Goal: Task Accomplishment & Management: Use online tool/utility

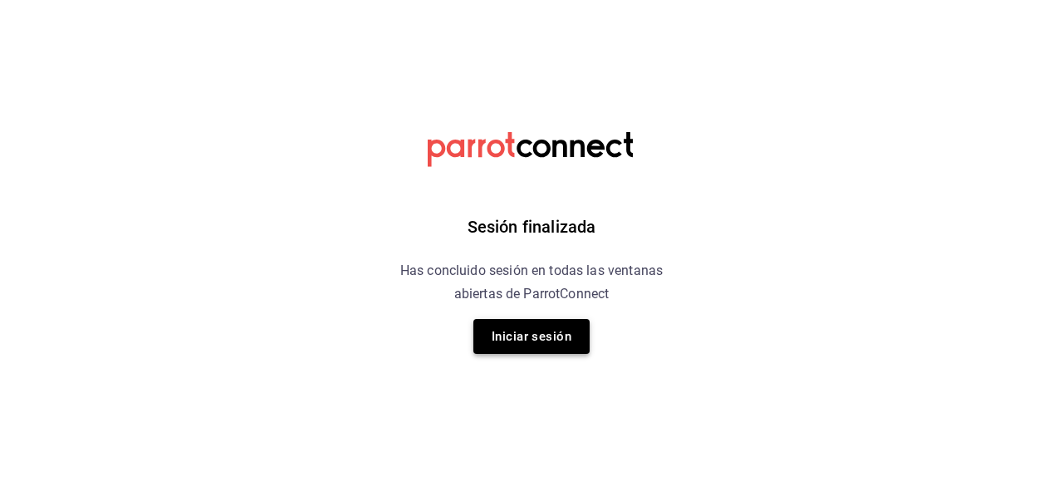
click at [529, 332] on button "Iniciar sesión" at bounding box center [531, 336] width 116 height 35
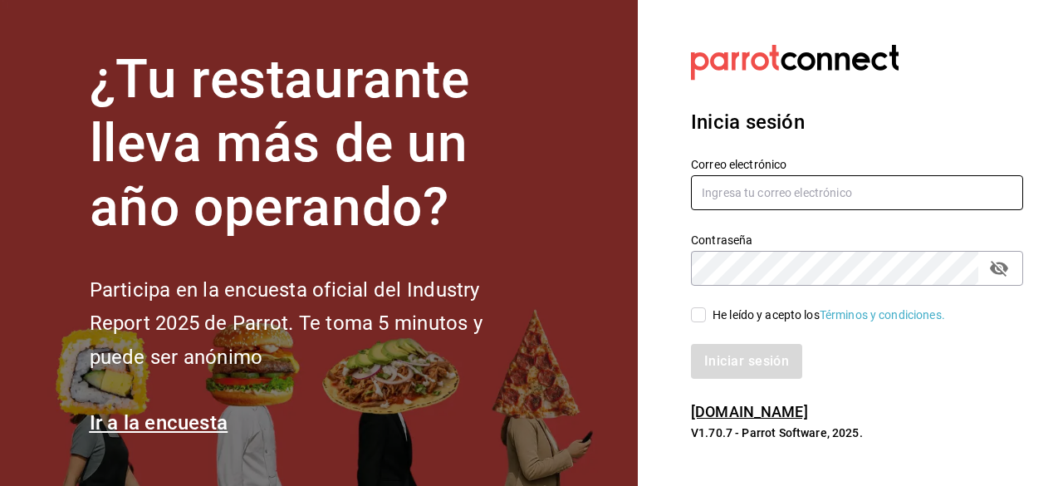
type input "adriansantana@senson.com.mx"
click at [698, 313] on input "He leído y acepto los Términos y condiciones." at bounding box center [698, 314] width 15 height 15
checkbox input "true"
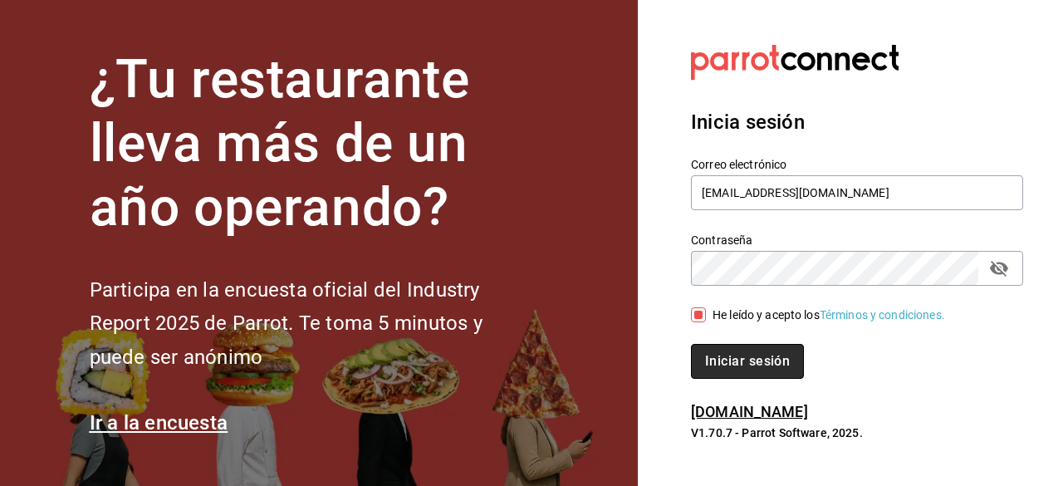
click at [729, 370] on button "Iniciar sesión" at bounding box center [747, 361] width 113 height 35
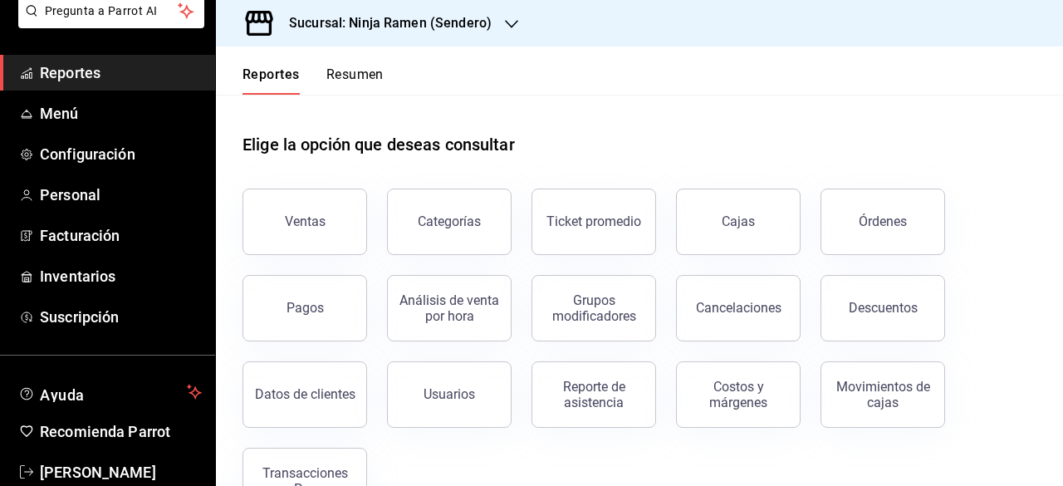
scroll to position [140, 0]
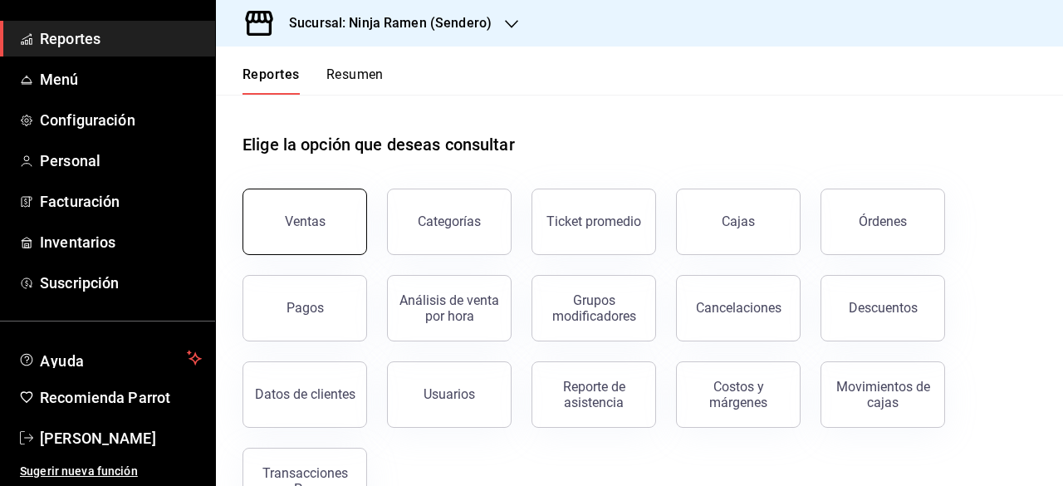
click at [272, 207] on button "Ventas" at bounding box center [304, 222] width 125 height 66
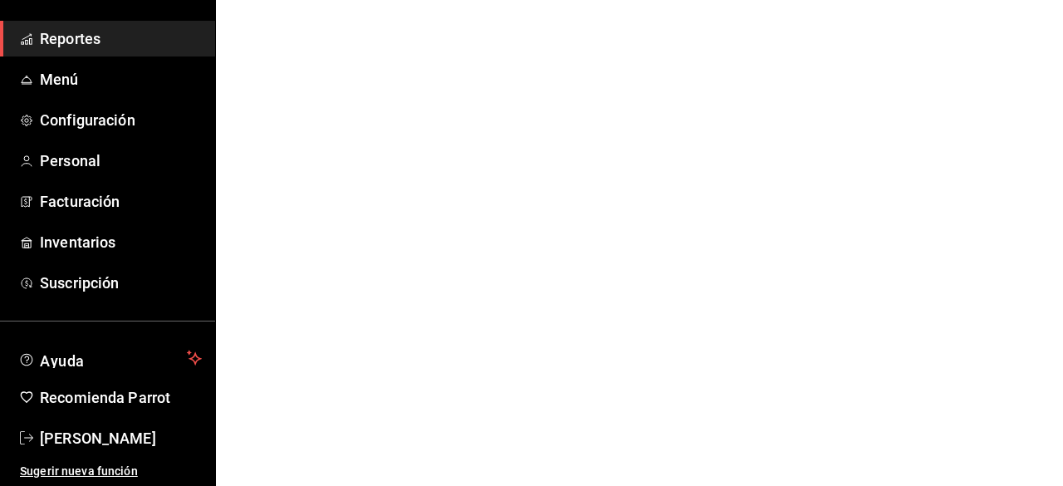
click at [431, 0] on html "Pregunta a Parrot AI Reportes Menú Configuración Personal Facturación Inventari…" at bounding box center [531, 0] width 1063 height 0
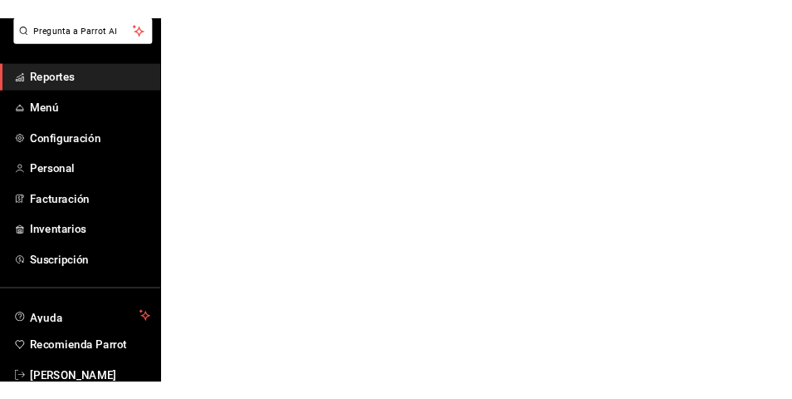
scroll to position [43, 0]
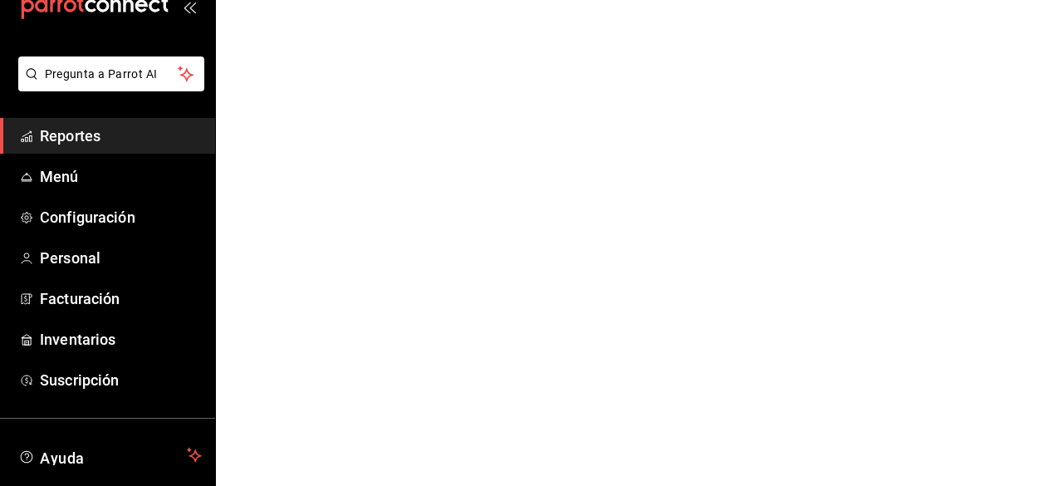
click at [60, 144] on span "Reportes" at bounding box center [121, 136] width 162 height 22
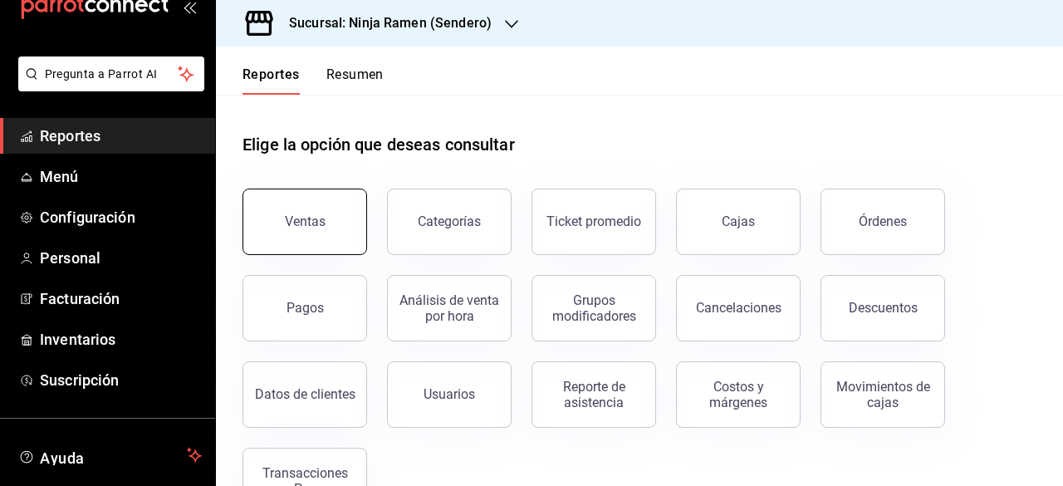
click at [326, 222] on button "Ventas" at bounding box center [304, 222] width 125 height 66
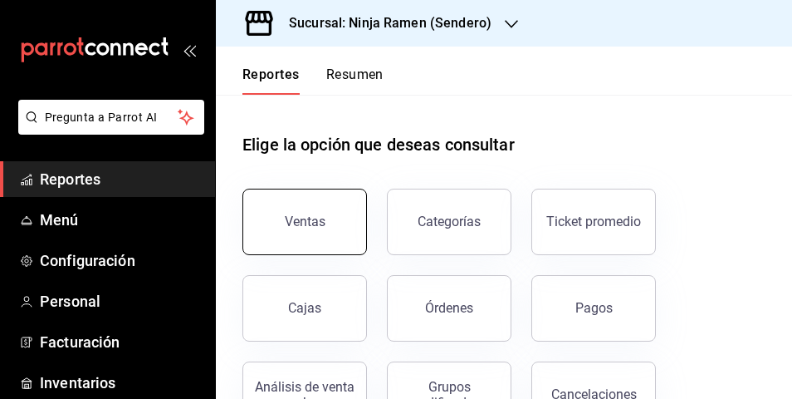
click at [330, 223] on button "Ventas" at bounding box center [304, 222] width 125 height 66
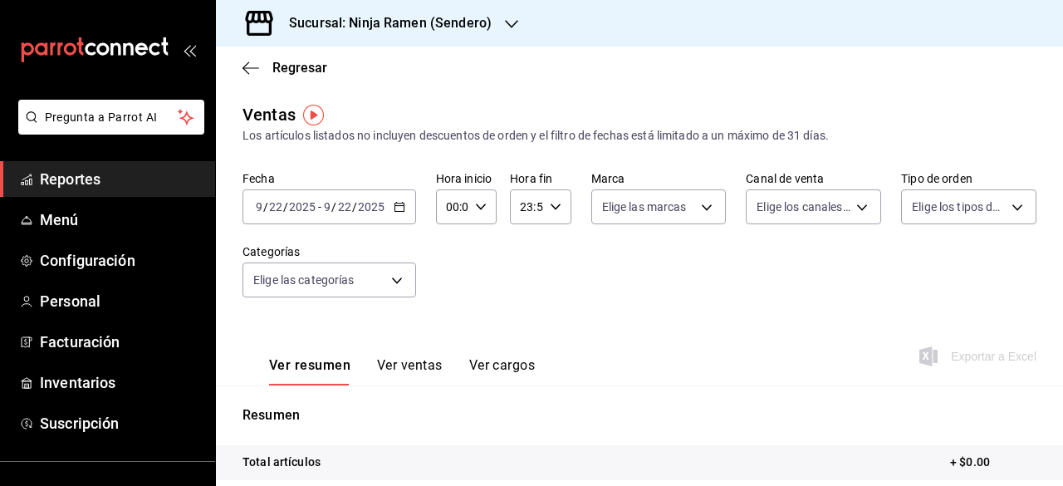
click at [399, 203] on icon "button" at bounding box center [400, 207] width 12 height 12
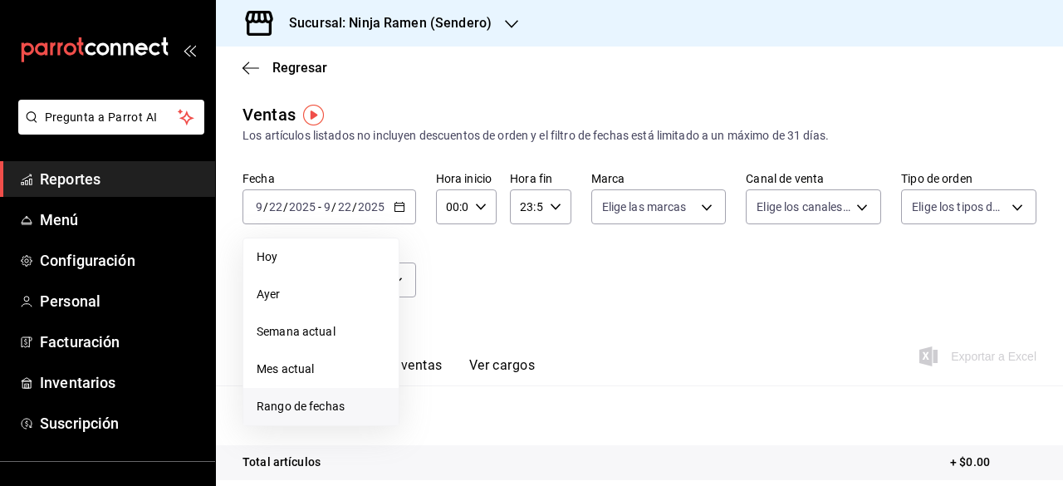
click at [331, 398] on span "Rango de fechas" at bounding box center [321, 406] width 129 height 17
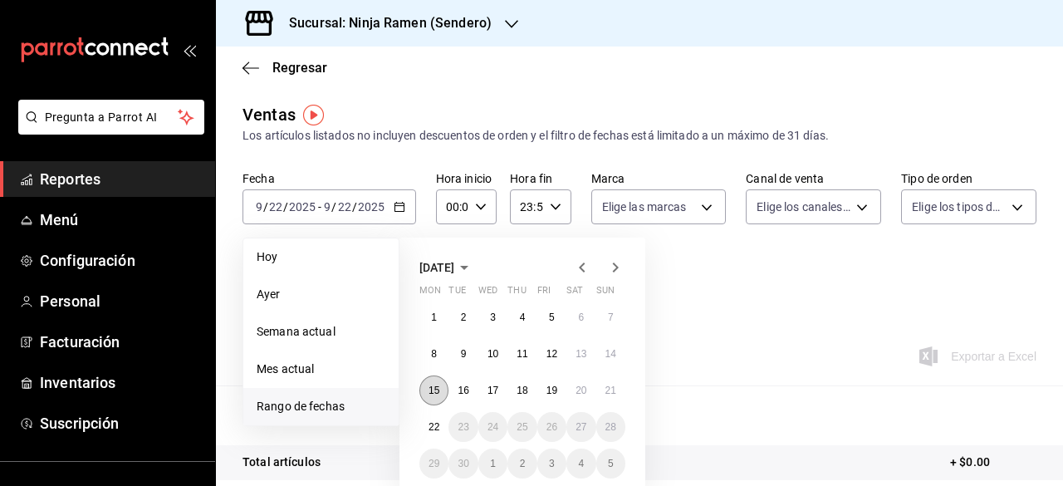
click at [433, 389] on abbr "15" at bounding box center [433, 390] width 11 height 12
click at [615, 389] on abbr "21" at bounding box center [610, 390] width 11 height 12
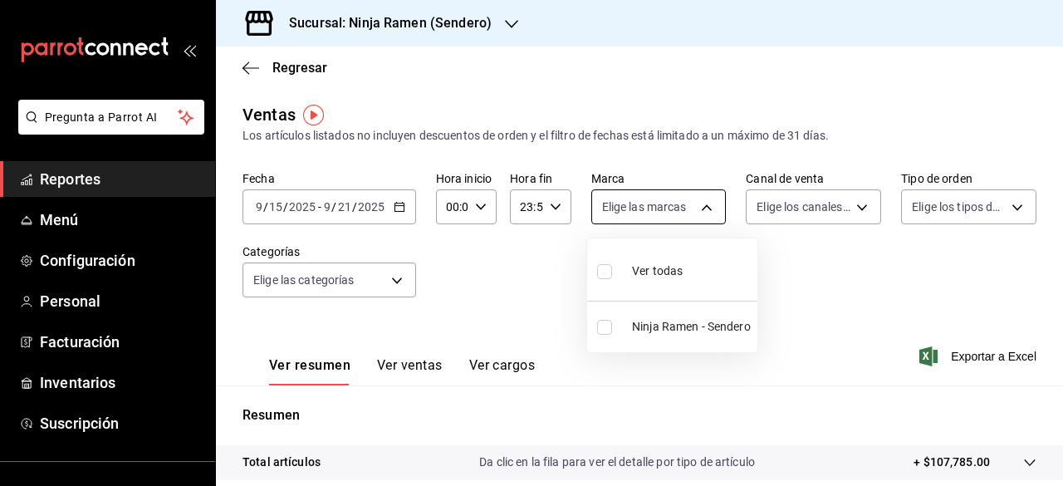
click at [703, 195] on body "Pregunta a Parrot AI Reportes Menú Configuración Personal Facturación Inventari…" at bounding box center [531, 243] width 1063 height 486
click at [603, 328] on input "checkbox" at bounding box center [604, 327] width 15 height 15
checkbox input "true"
type input "a81e74d5-4026-4601-816e-611545ac76be"
checkbox input "true"
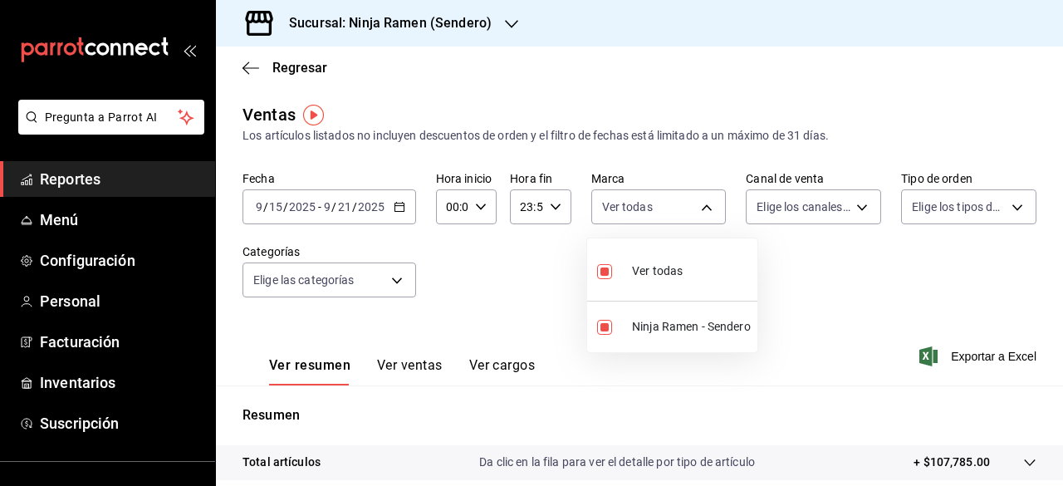
click at [791, 210] on div at bounding box center [531, 243] width 1063 height 486
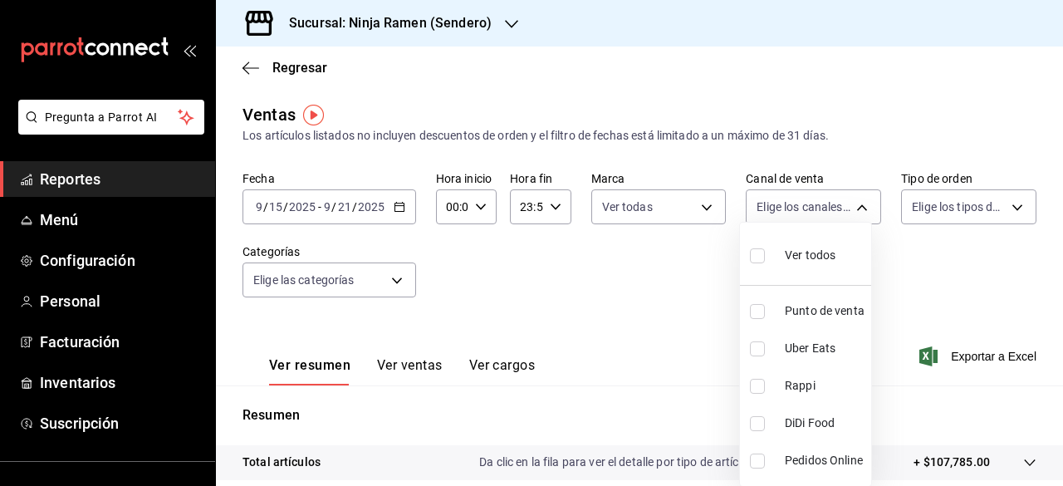
click at [791, 210] on body "Pregunta a Parrot AI Reportes Menú Configuración Personal Facturación Inventari…" at bounding box center [531, 243] width 1063 height 486
click at [776, 256] on div "Ver todos" at bounding box center [793, 254] width 86 height 36
type input "PARROT,UBER_EATS,RAPPI,DIDI_FOOD,ONLINE"
checkbox input "true"
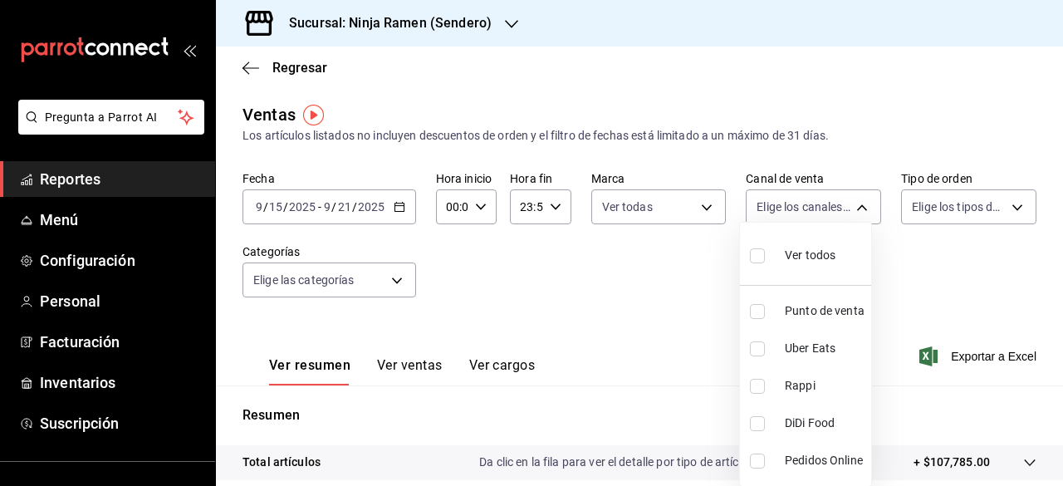
checkbox input "true"
click at [791, 210] on div at bounding box center [531, 243] width 1063 height 486
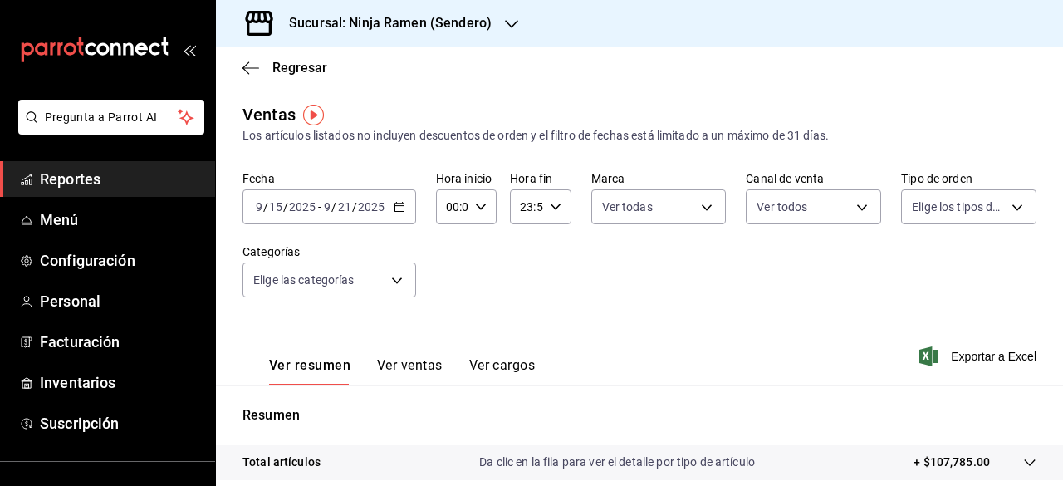
click at [791, 210] on body "Pregunta a Parrot AI Reportes Menú Configuración Personal Facturación Inventari…" at bounding box center [531, 243] width 1063 height 486
click at [791, 267] on label at bounding box center [913, 271] width 22 height 24
click at [791, 267] on input "checkbox" at bounding box center [909, 271] width 15 height 15
checkbox input "false"
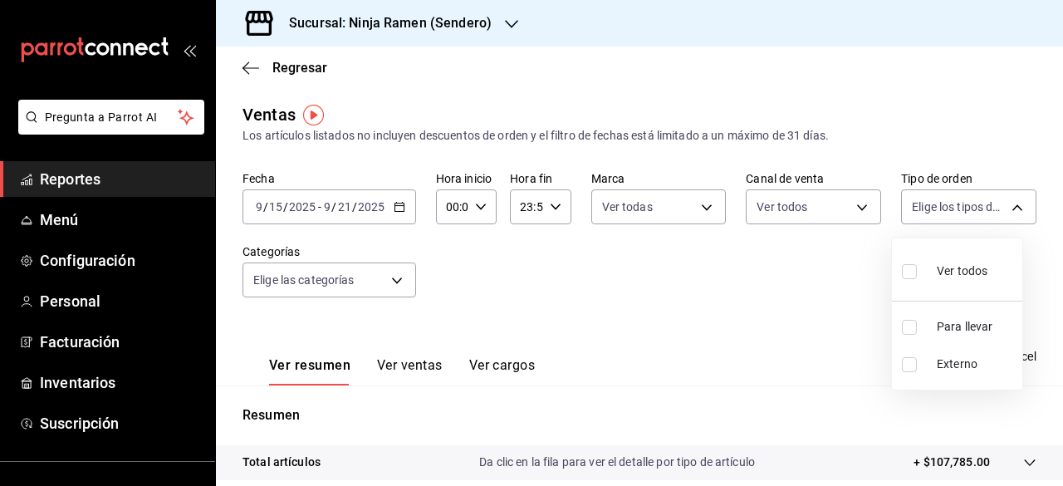
checkbox input "false"
click at [791, 275] on input "checkbox" at bounding box center [909, 271] width 15 height 15
checkbox input "true"
type input "8b3cb75c-b47d-45a7-b887-e67eb2b73af3,EXTERNAL"
checkbox input "true"
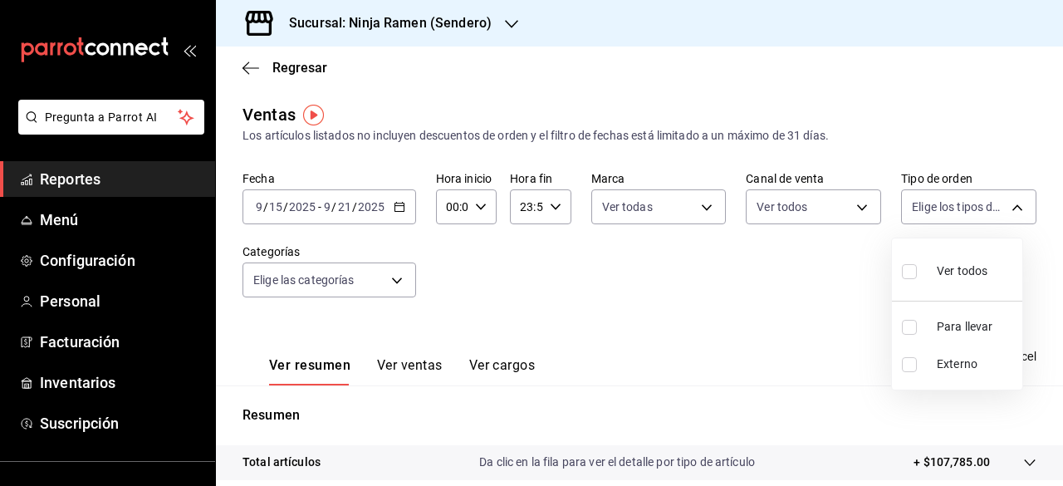
checkbox input "true"
click at [390, 282] on div at bounding box center [531, 243] width 1063 height 486
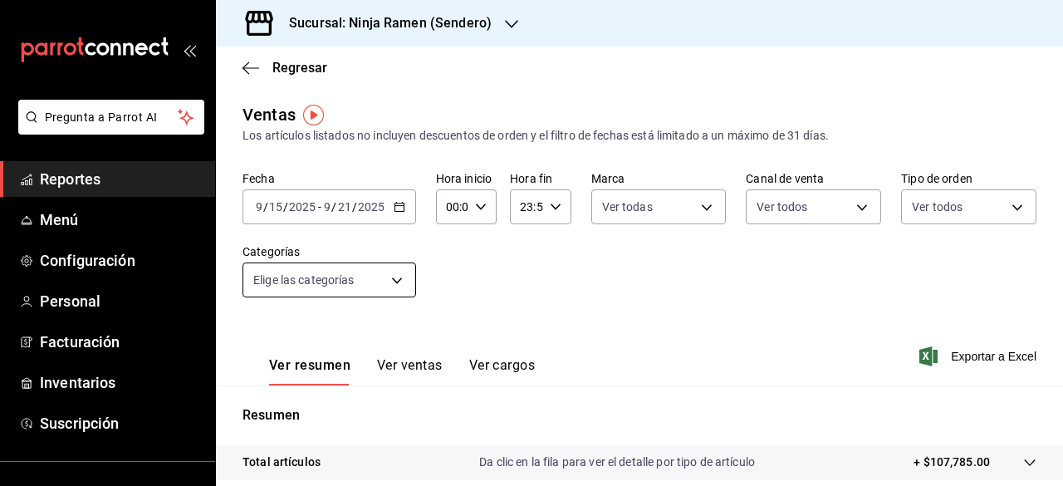
click at [394, 282] on body "Pregunta a Parrot AI Reportes Menú Configuración Personal Facturación Inventari…" at bounding box center [531, 243] width 1063 height 486
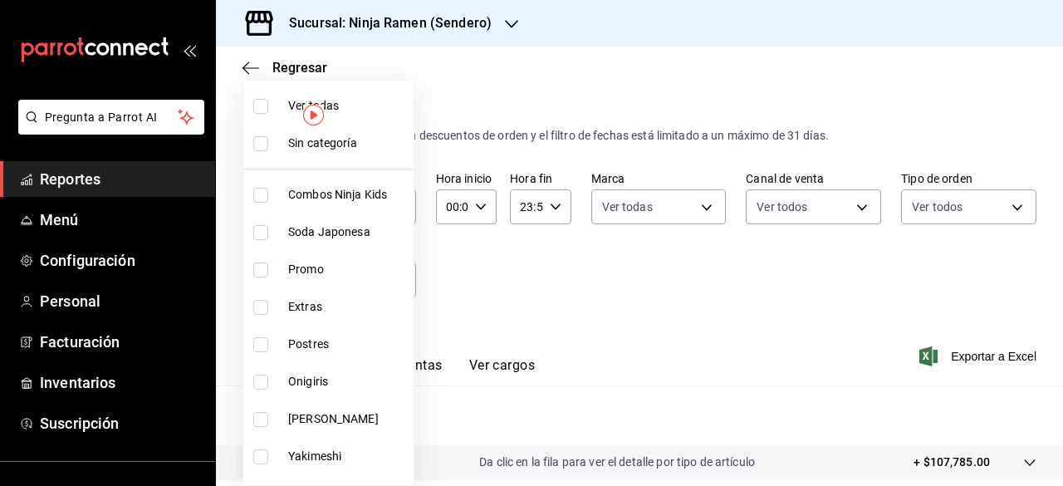
click at [257, 100] on input "checkbox" at bounding box center [260, 106] width 15 height 15
checkbox input "true"
type input "cfadaddc-da4b-4f9f-9189-9f14436ea922,5e30e749-35c6-484c-ba19-2cf8798bd027,313f7…"
checkbox input "true"
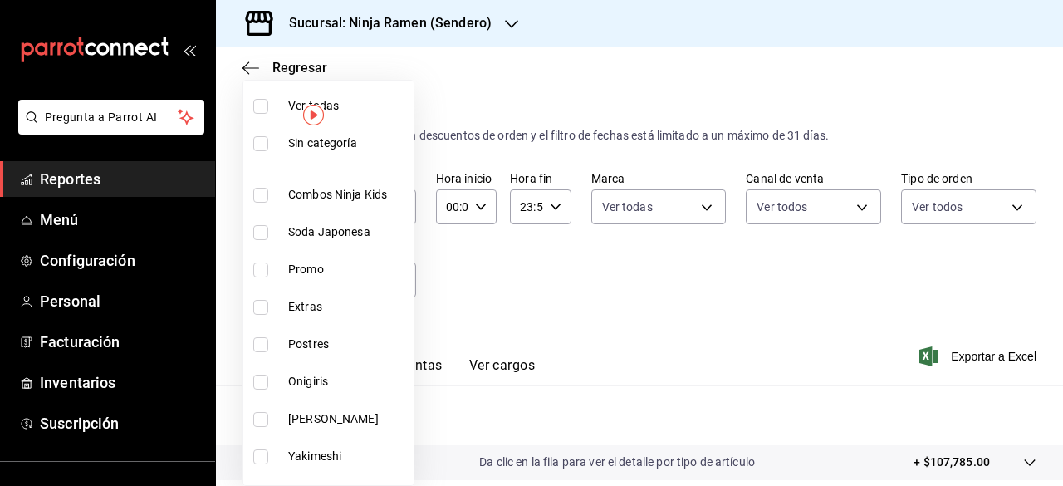
checkbox input "true"
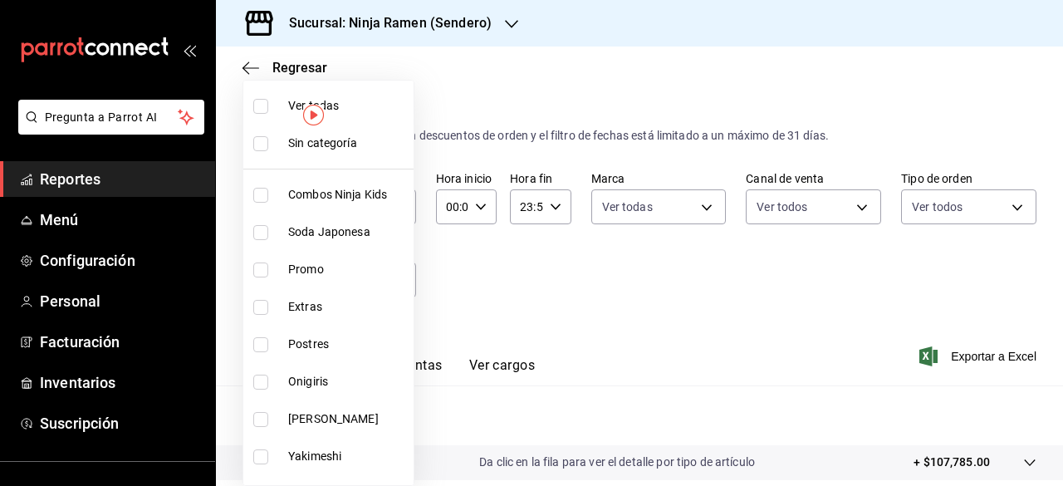
checkbox input "true"
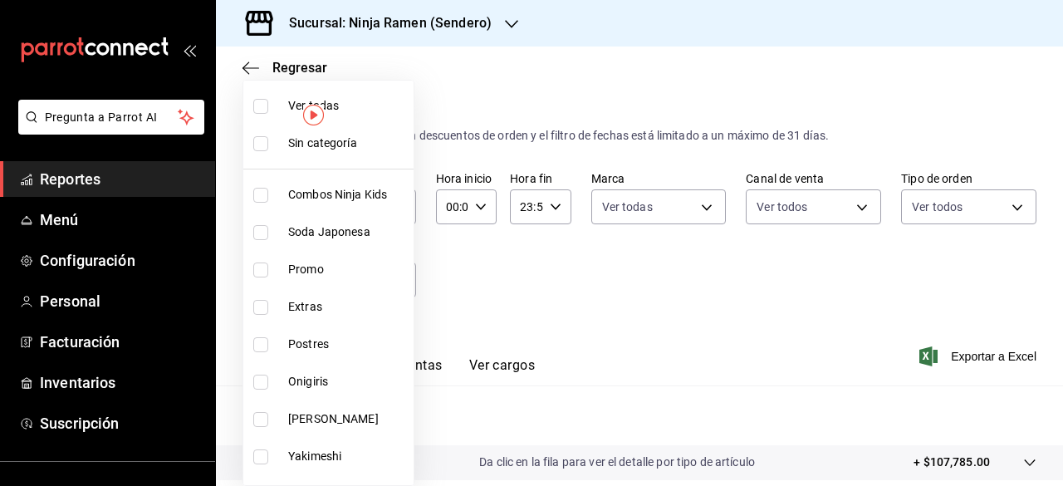
checkbox input "true"
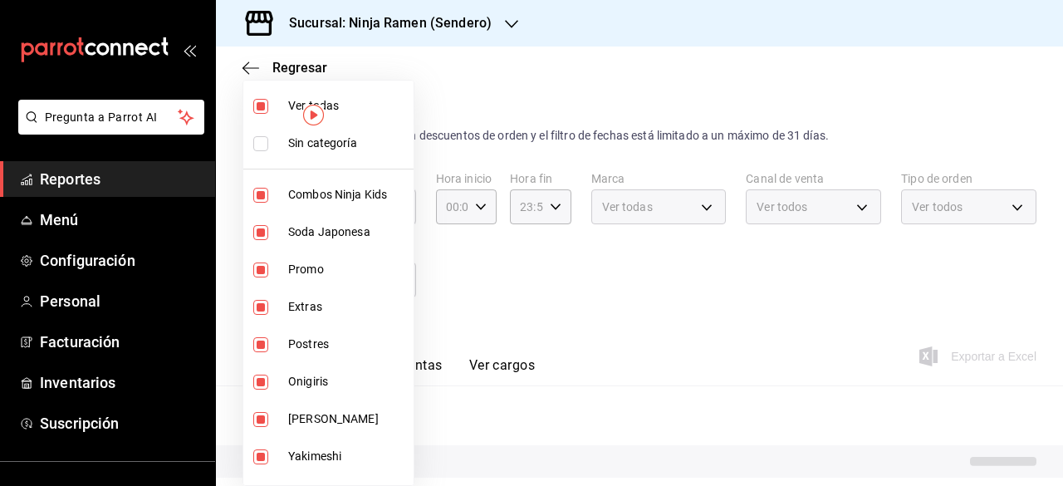
click at [639, 282] on div at bounding box center [531, 243] width 1063 height 486
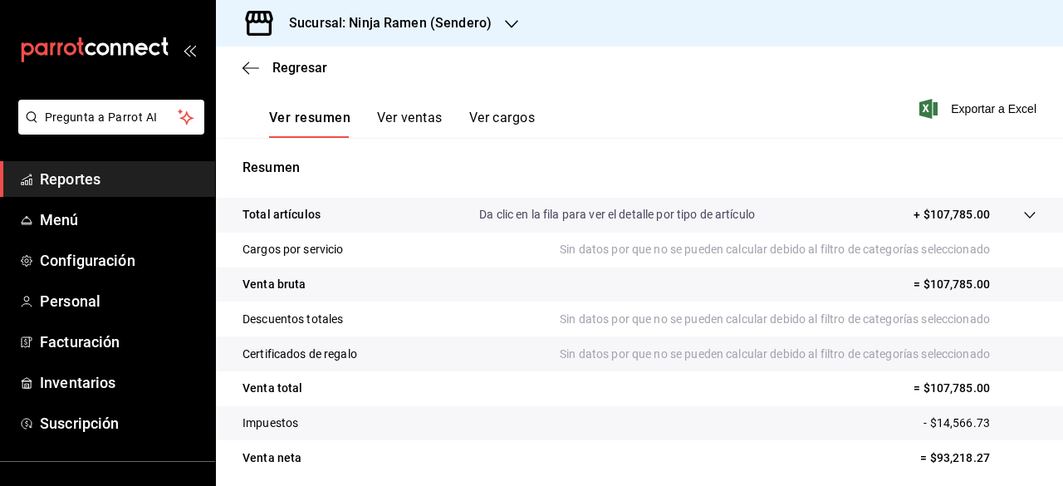
scroll to position [176, 0]
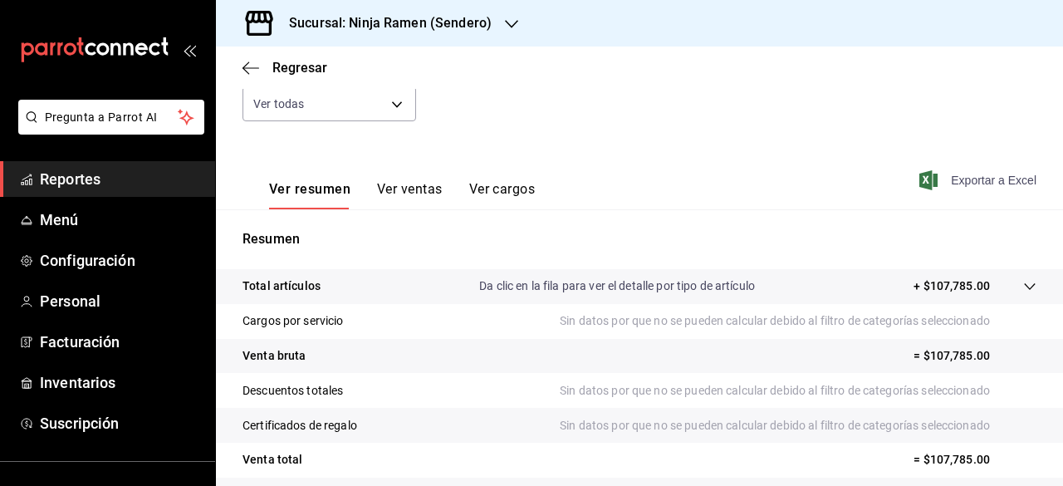
click at [791, 186] on span "Exportar a Excel" at bounding box center [980, 180] width 114 height 20
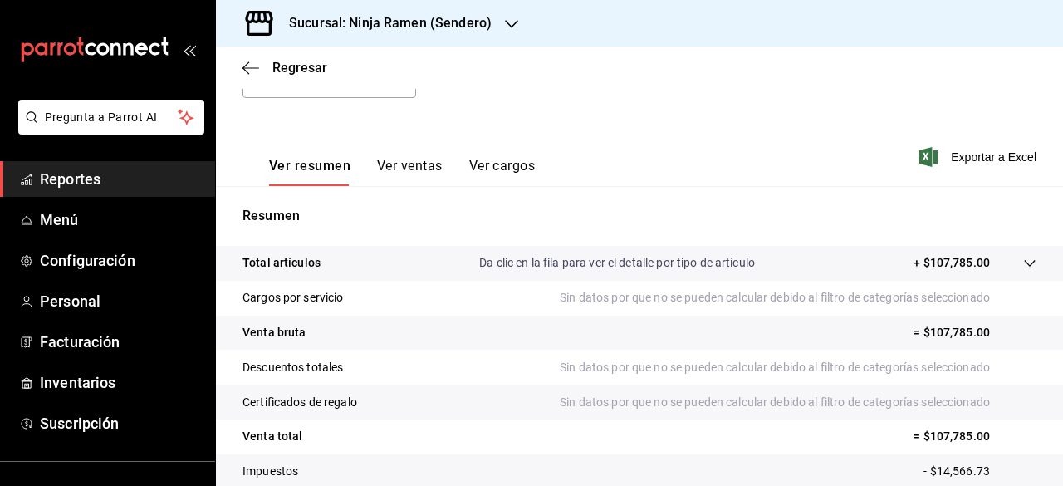
scroll to position [85, 0]
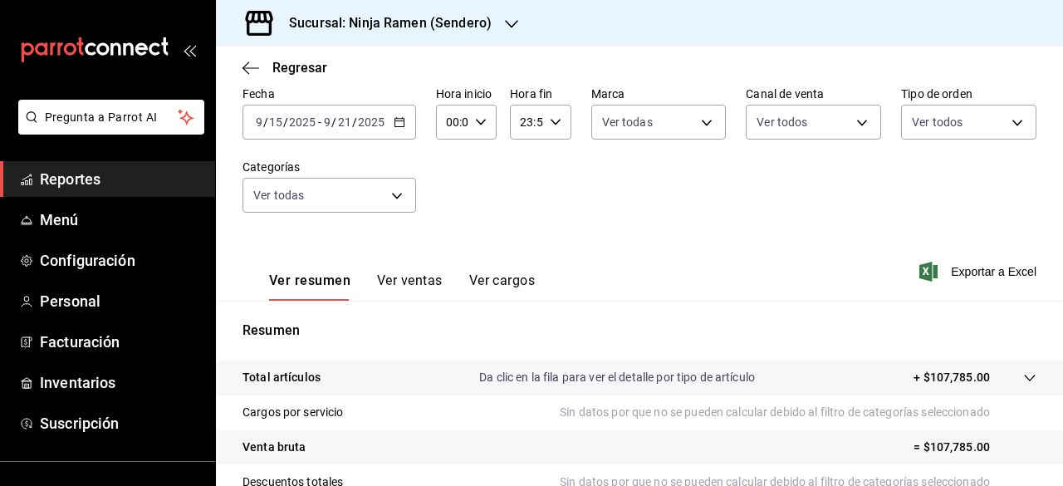
click at [512, 26] on icon "button" at bounding box center [511, 23] width 13 height 13
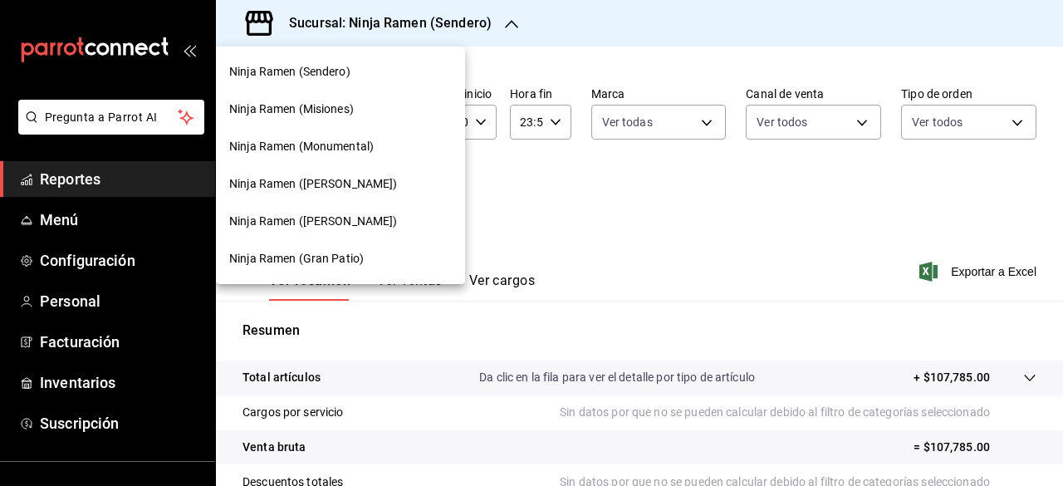
click at [357, 262] on span "Ninja Ramen (Gran Patio)" at bounding box center [296, 258] width 135 height 17
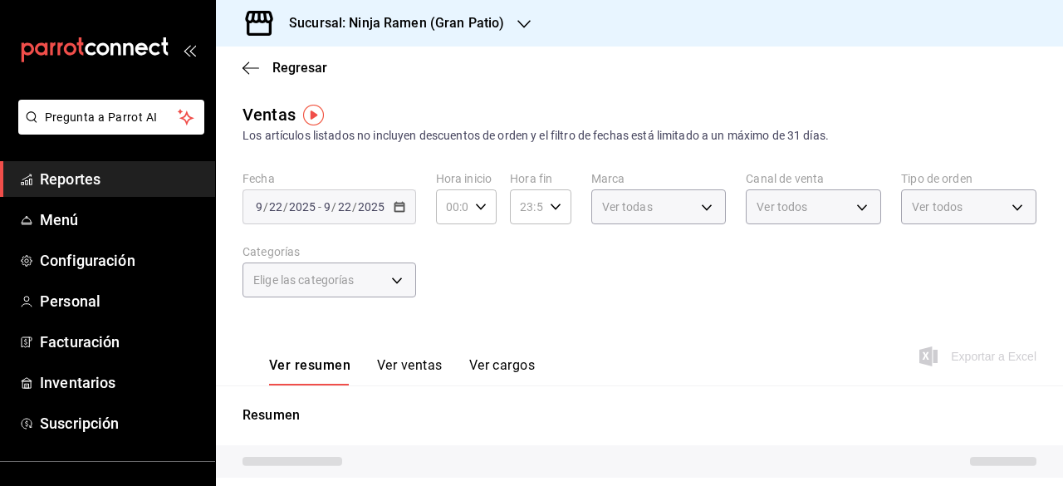
type input "PARROT,UBER_EATS,RAPPI,DIDI_FOOD,ONLINE"
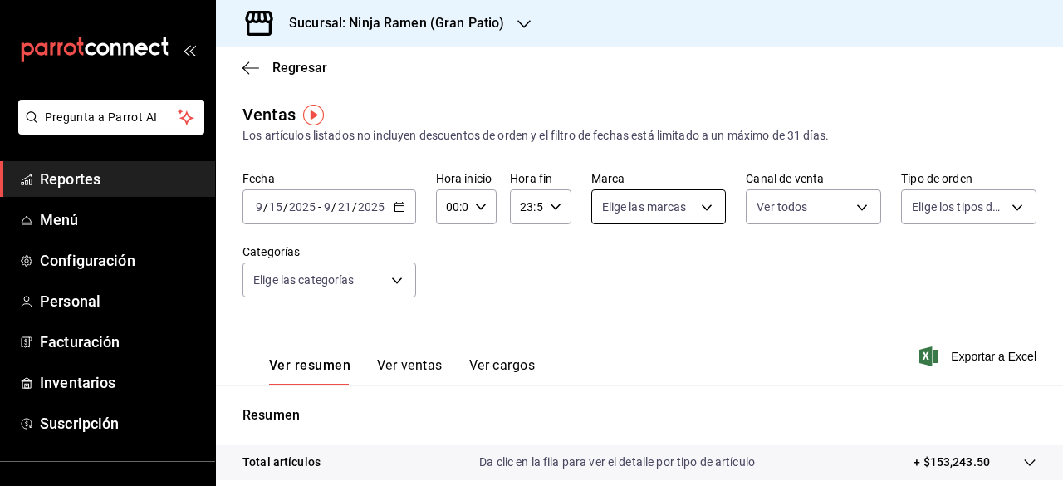
click at [698, 210] on body "Pregunta a Parrot AI Reportes Menú Configuración Personal Facturación Inventari…" at bounding box center [531, 243] width 1063 height 486
click at [607, 326] on input "checkbox" at bounding box center [604, 327] width 15 height 15
checkbox input "true"
type input "0d3d54d2-317b-4c12-8240-5af3502e9e0c"
checkbox input "true"
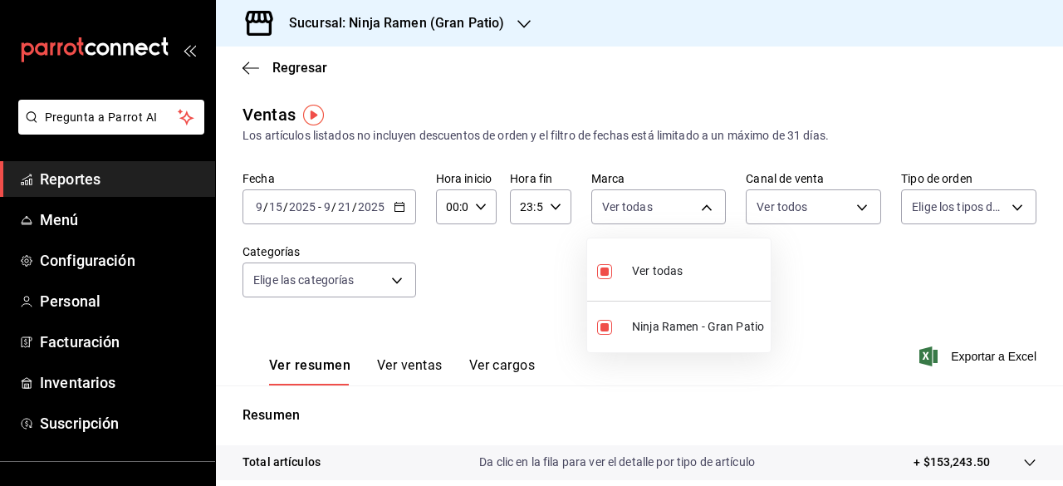
click at [791, 213] on div at bounding box center [531, 243] width 1063 height 486
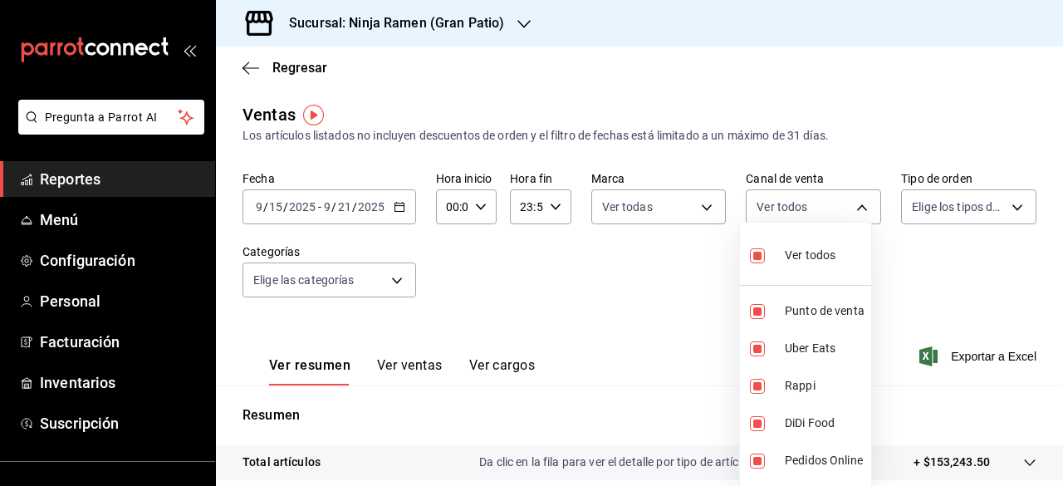
click at [791, 213] on body "Pregunta a Parrot AI Reportes Menú Configuración Personal Facturación Inventari…" at bounding box center [531, 243] width 1063 height 486
click at [791, 275] on div at bounding box center [531, 243] width 1063 height 486
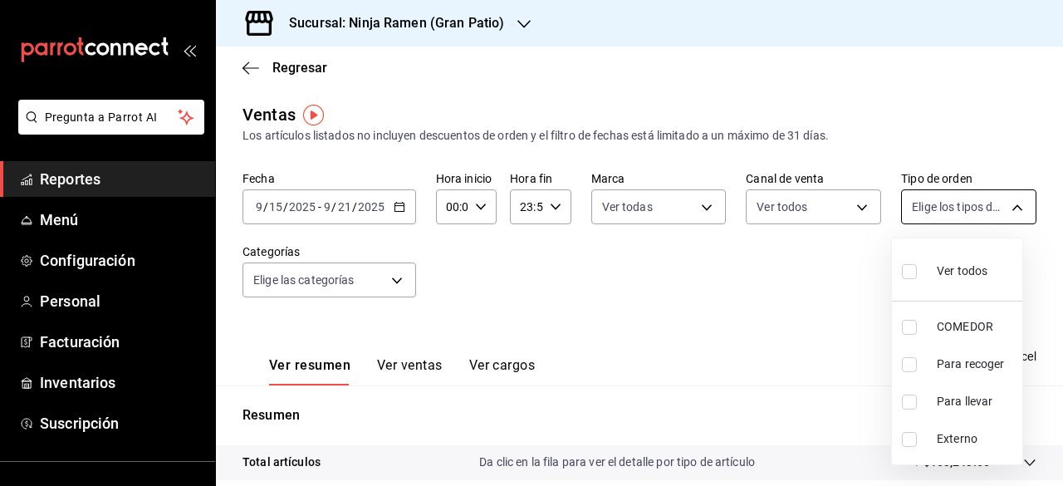
click at [791, 205] on body "Pregunta a Parrot AI Reportes Menú Configuración Personal Facturación Inventari…" at bounding box center [531, 243] width 1063 height 486
click at [791, 277] on span "Ver todos" at bounding box center [962, 270] width 51 height 17
type input "c597d831-c60a-47aa-a0b1-4eae91fd8202,0c2703a9-ba79-4036-a7e7-97422090f570,539f1…"
checkbox input "true"
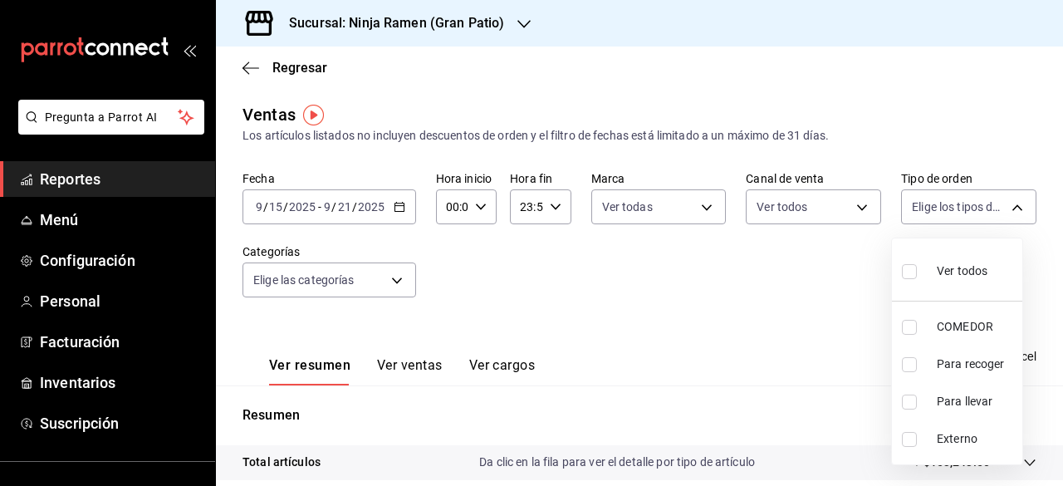
checkbox input "true"
click at [744, 294] on div at bounding box center [531, 243] width 1063 height 486
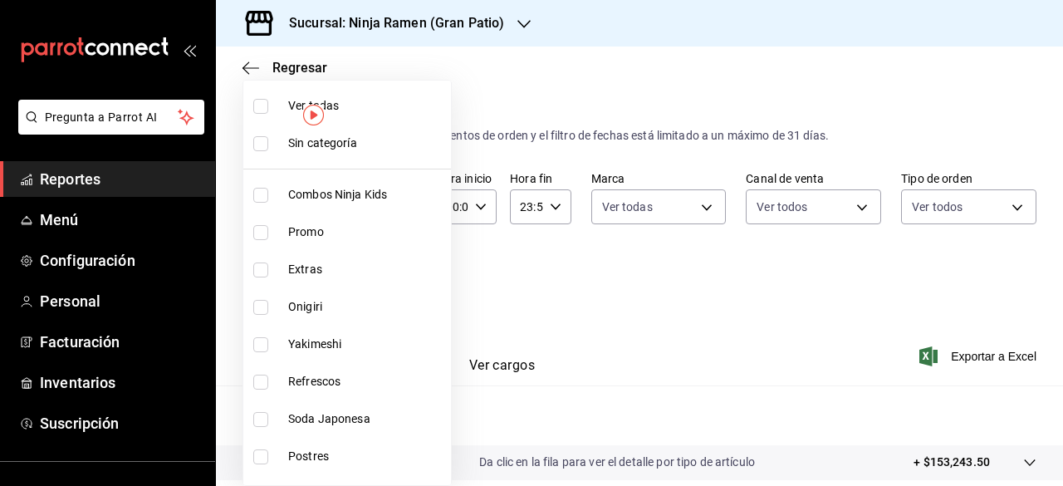
click at [400, 280] on body "Pregunta a Parrot AI Reportes Menú Configuración Personal Facturación Inventari…" at bounding box center [531, 243] width 1063 height 486
click at [272, 103] on label at bounding box center [264, 106] width 22 height 15
click at [268, 103] on input "checkbox" at bounding box center [260, 106] width 15 height 15
checkbox input "false"
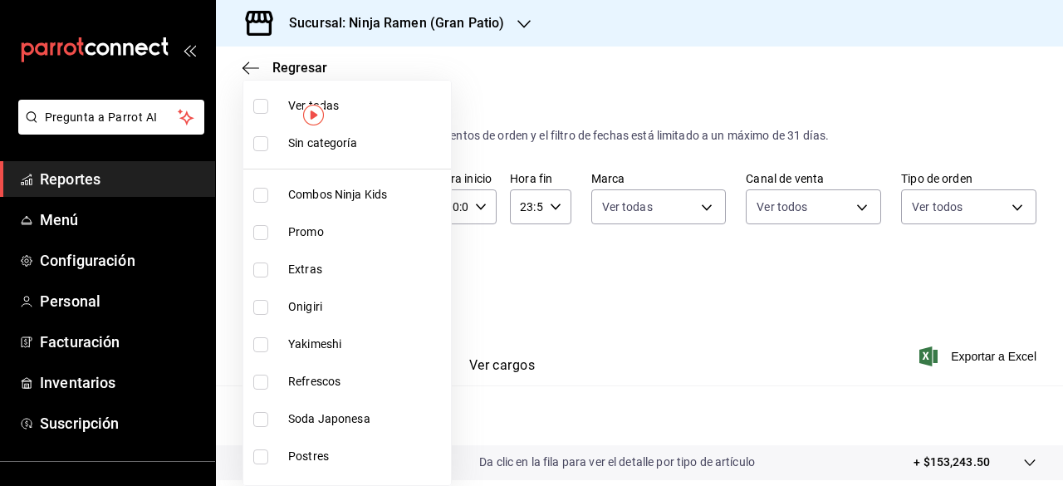
checkbox input "false"
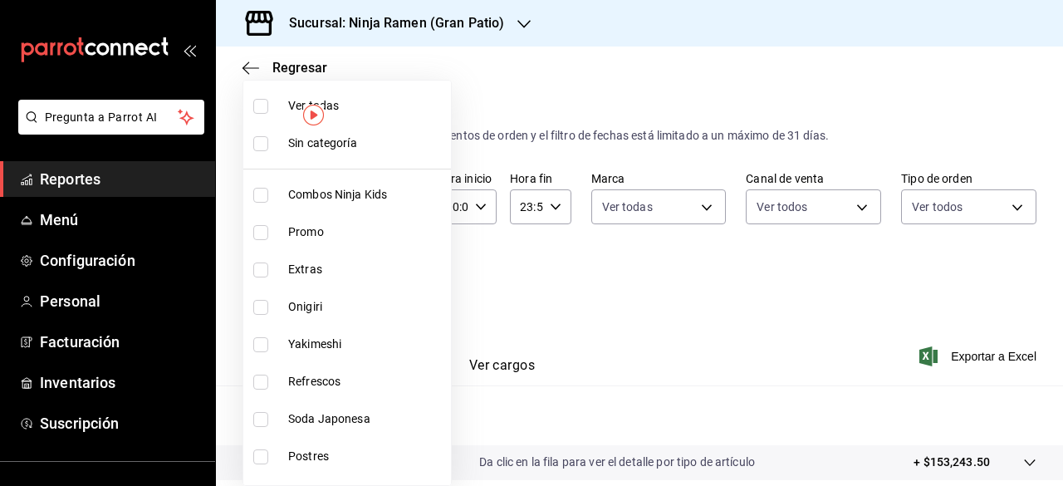
checkbox input "false"
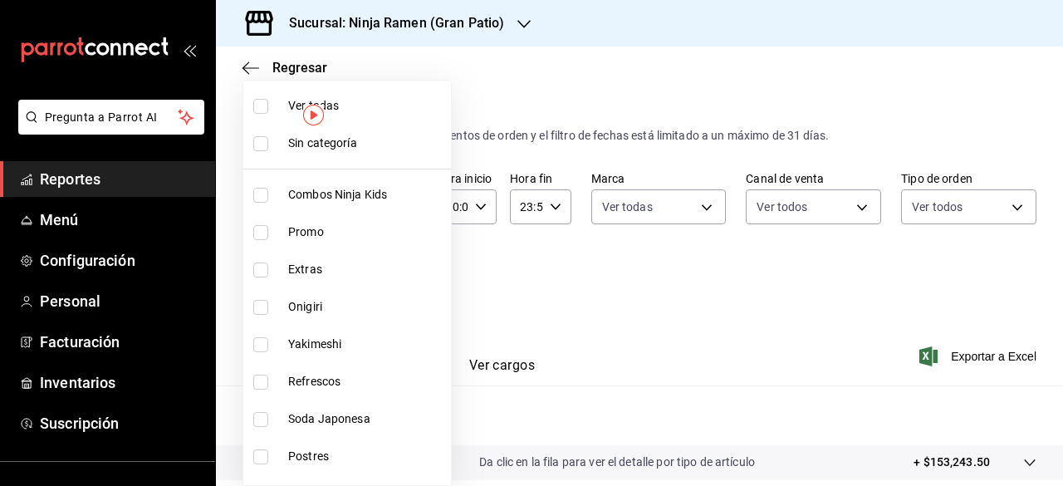
checkbox input "false"
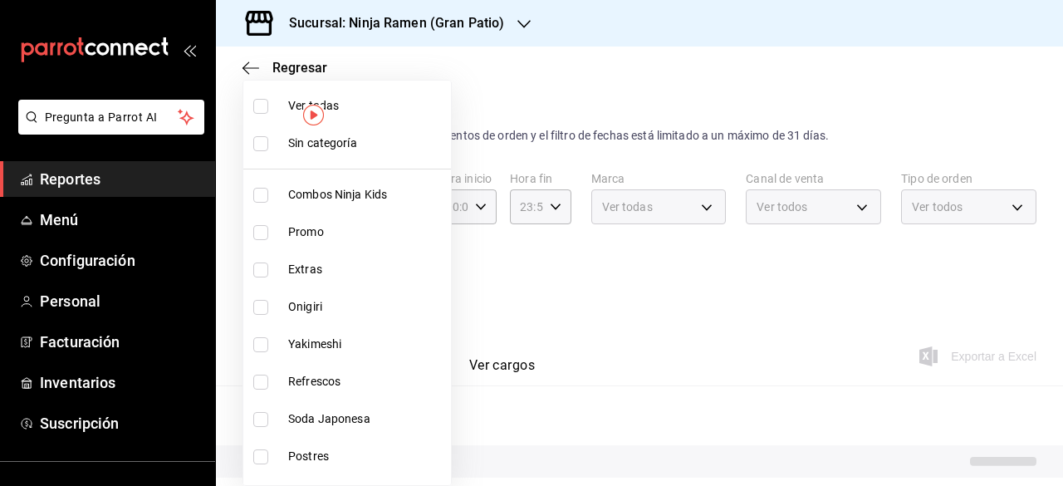
click at [266, 103] on input "checkbox" at bounding box center [260, 106] width 15 height 15
checkbox input "true"
type input "ec26766d-fe29-4bb6-ba7b-804b97db4678,fd72c259-21a4-4453-bd5a-24d6e73214ce,68e91…"
checkbox input "true"
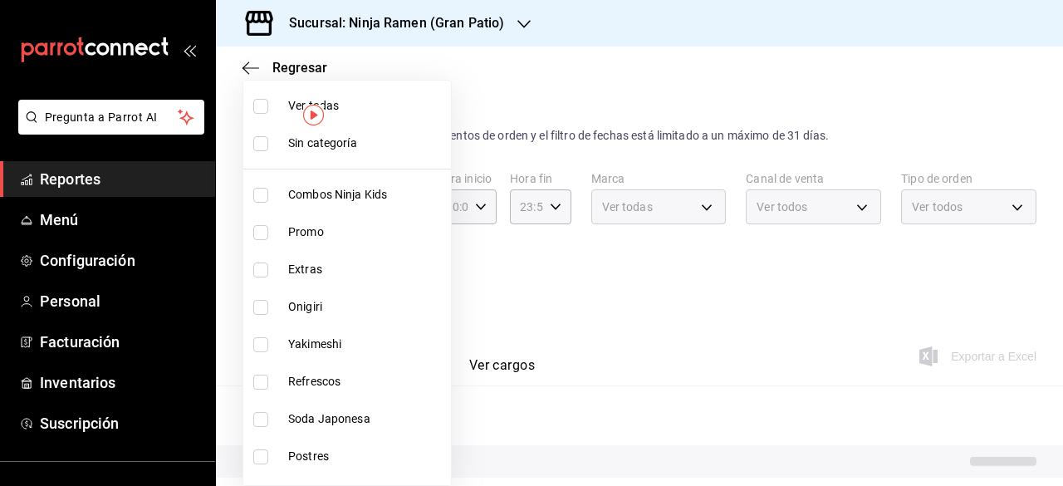
checkbox input "true"
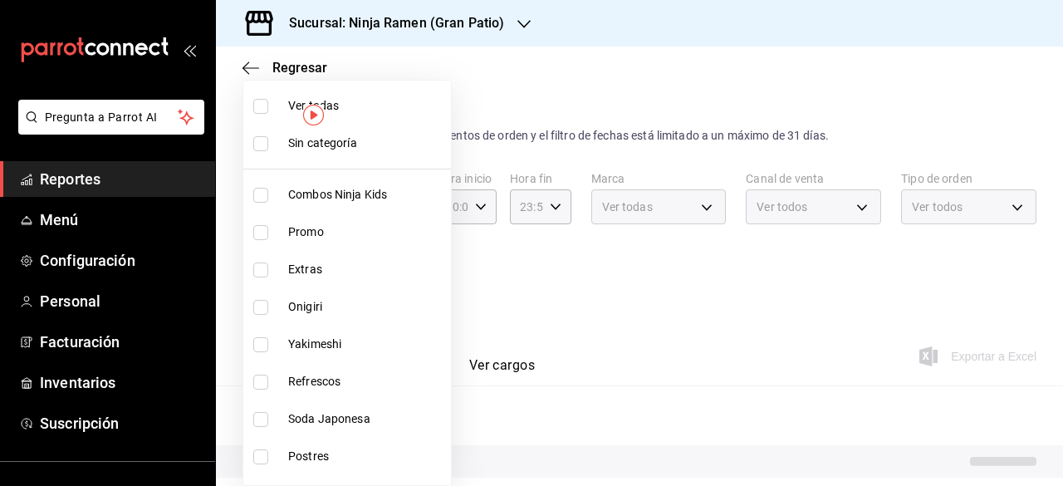
checkbox input "true"
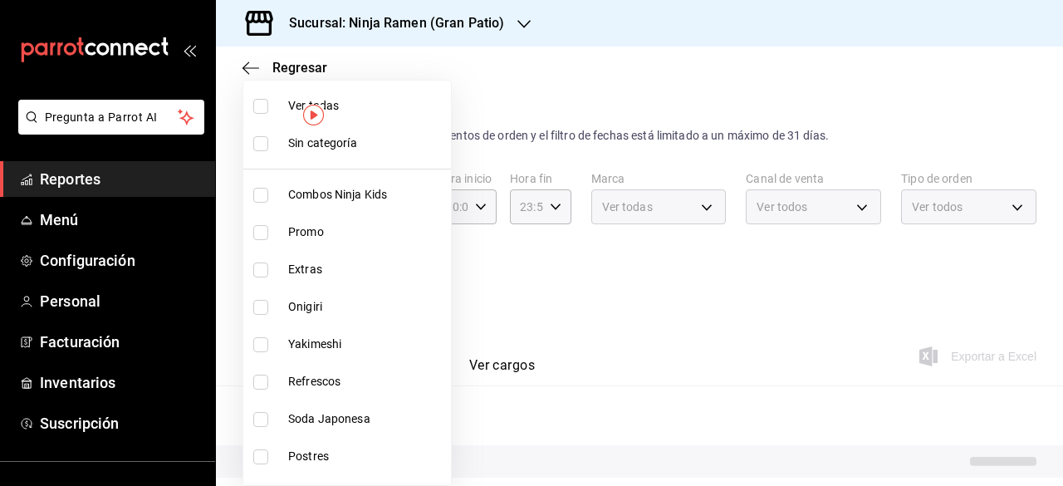
checkbox input "true"
click at [515, 283] on div at bounding box center [531, 243] width 1063 height 486
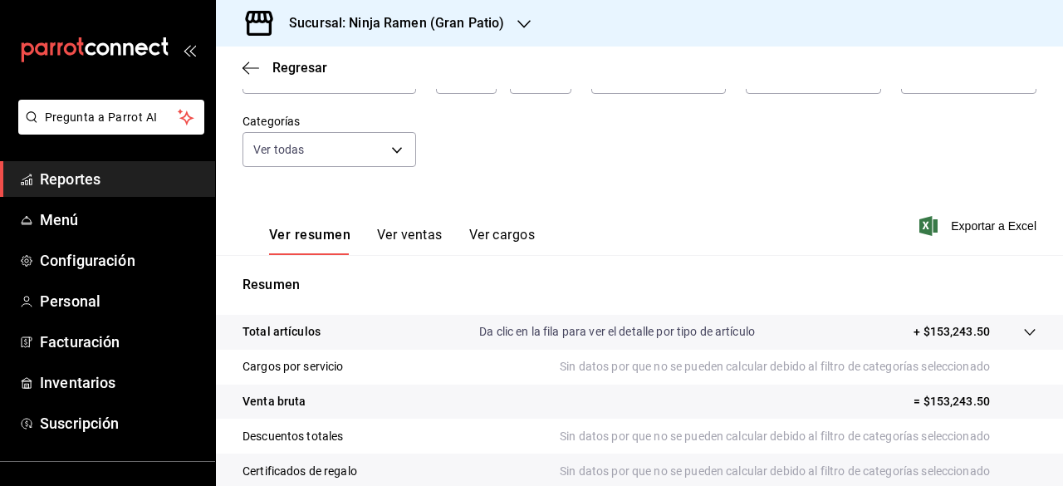
scroll to position [149, 0]
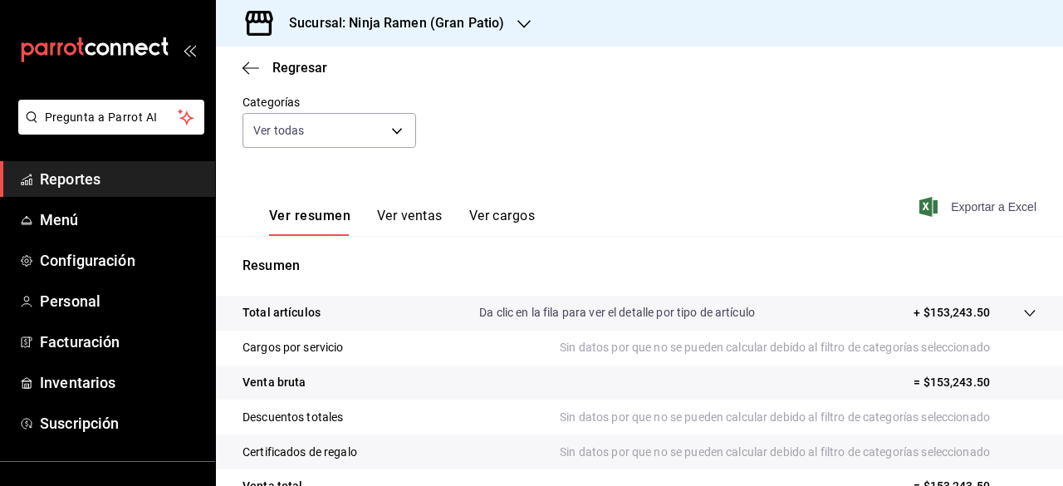
click at [791, 203] on span "Exportar a Excel" at bounding box center [980, 207] width 114 height 20
click at [791, 205] on span "Exportar a Excel" at bounding box center [980, 207] width 114 height 20
click at [510, 144] on div "Fecha [DATE] [DATE] - [DATE] [DATE] Hora inicio 00:00 Hora inicio Hora fin 23:5…" at bounding box center [639, 95] width 794 height 146
click at [522, 26] on icon "button" at bounding box center [523, 24] width 13 height 8
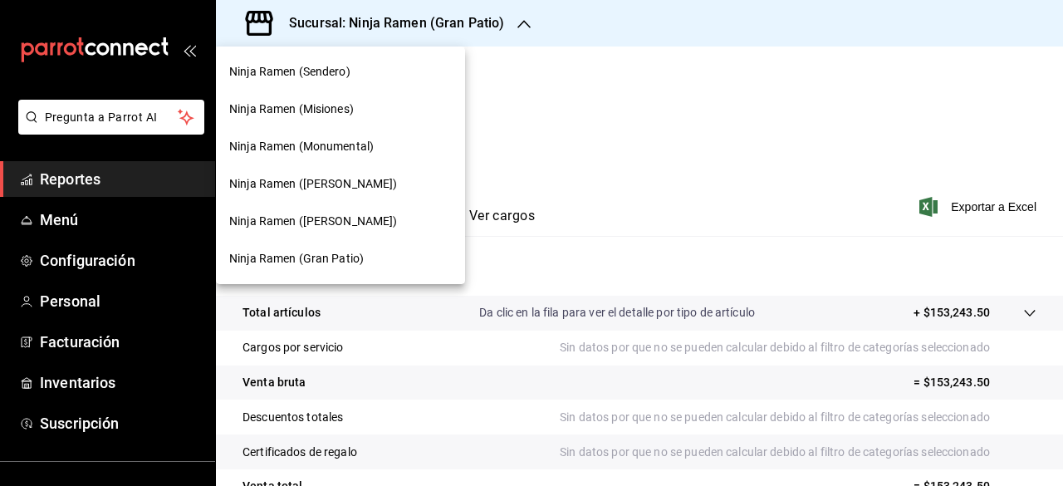
click at [354, 110] on span "Ninja Ramen (Misiones)" at bounding box center [291, 108] width 125 height 17
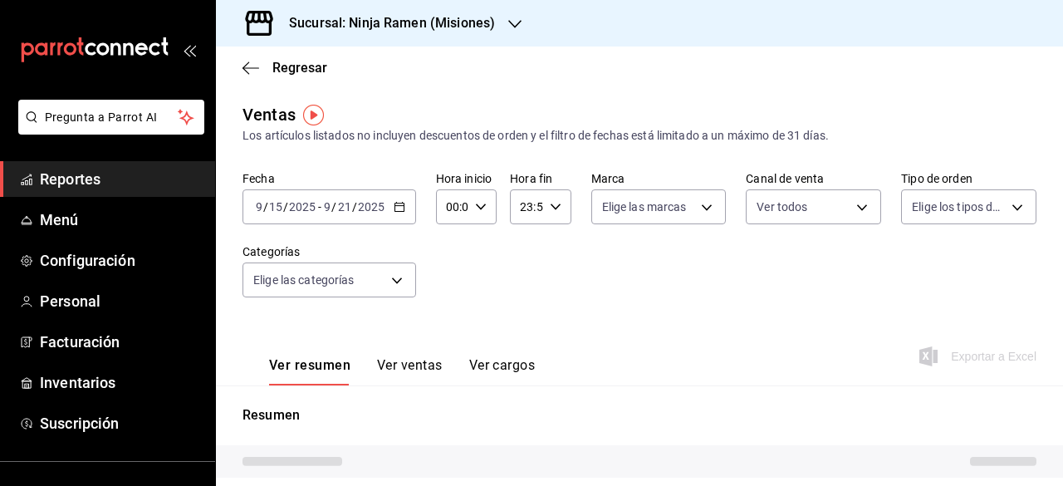
type input "PARROT,UBER_EATS,RAPPI,DIDI_FOOD,ONLINE"
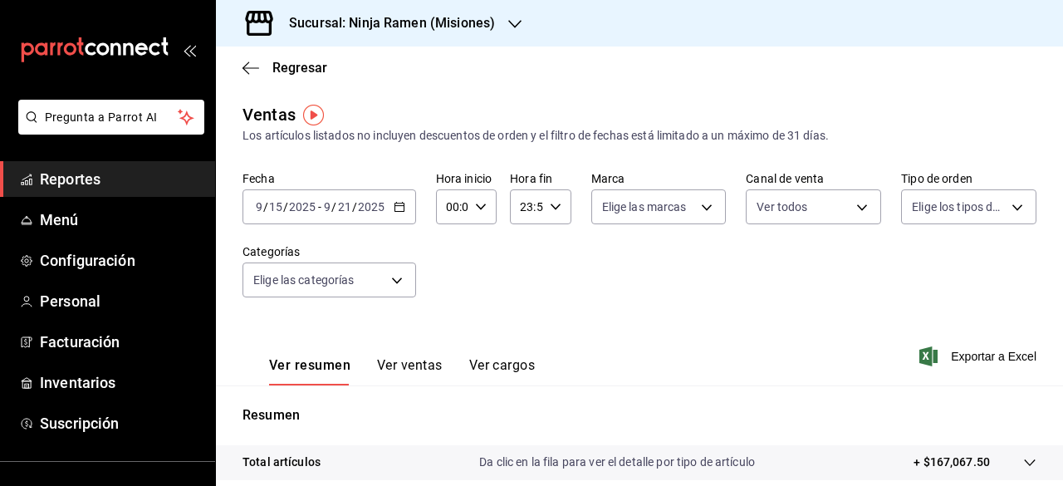
click at [728, 295] on div "Fecha [DATE] [DATE] - [DATE] [DATE] Hora inicio 00:00 Hora inicio Hora fin 23:5…" at bounding box center [639, 244] width 794 height 146
click at [707, 208] on body "Pregunta a Parrot AI Reportes Menú Configuración Personal Facturación Inventari…" at bounding box center [531, 243] width 1063 height 486
click at [669, 320] on span "Ninja Ramen - Misiones" at bounding box center [693, 326] width 122 height 17
type input "1e644c87-4f3e-41ce-b4a6-2ff1556381ec"
checkbox input "true"
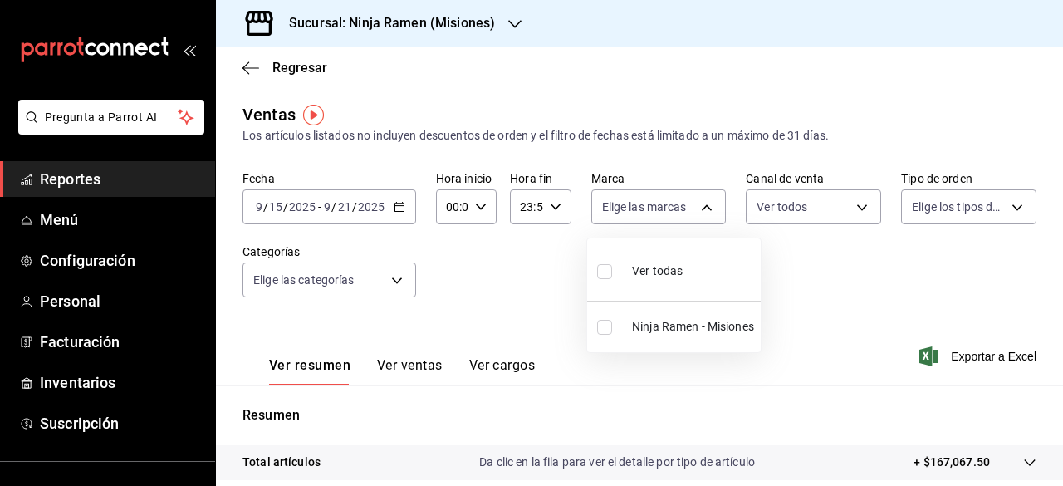
checkbox input "true"
click at [791, 201] on div at bounding box center [531, 243] width 1063 height 486
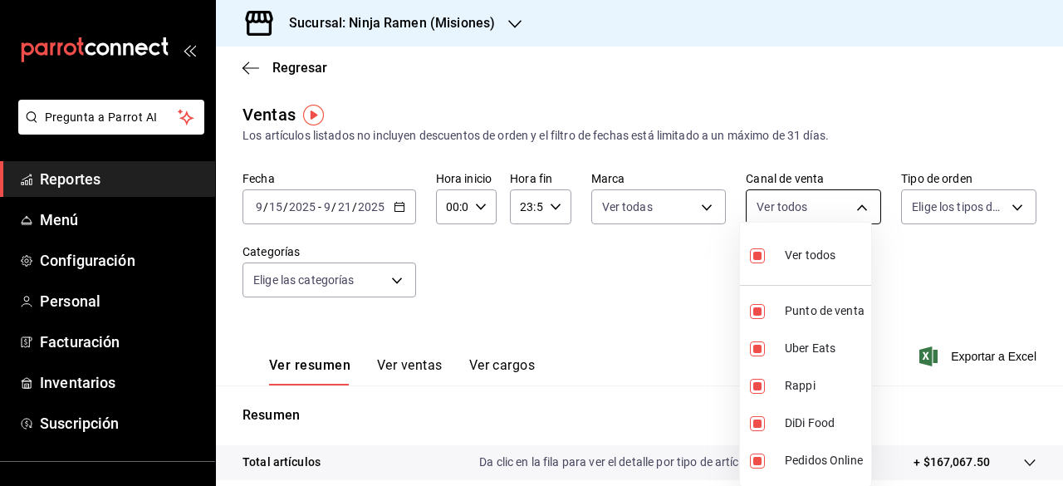
click at [791, 205] on body "Pregunta a Parrot AI Reportes Menú Configuración Personal Facturación Inventari…" at bounding box center [531, 243] width 1063 height 486
click at [791, 215] on div at bounding box center [531, 243] width 1063 height 486
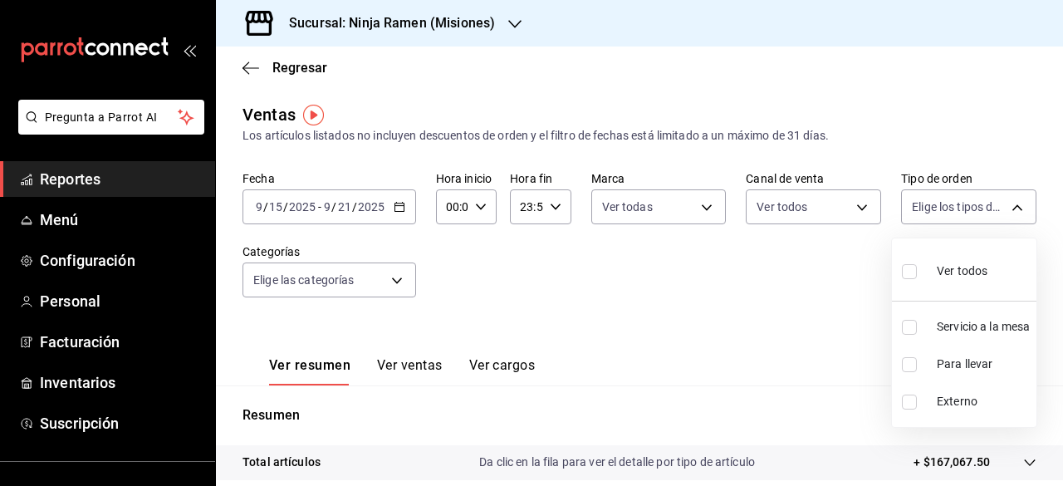
click at [791, 212] on body "Pregunta a Parrot AI Reportes Menú Configuración Personal Facturación Inventari…" at bounding box center [531, 243] width 1063 height 486
click at [791, 270] on span "Ver todos" at bounding box center [962, 270] width 51 height 17
type input "84b92d6a-32b1-4fbe-ad45-29be9a9060f7,79f012b3-8a52-4fae-8d8e-66e8f615b123,EXTER…"
checkbox input "true"
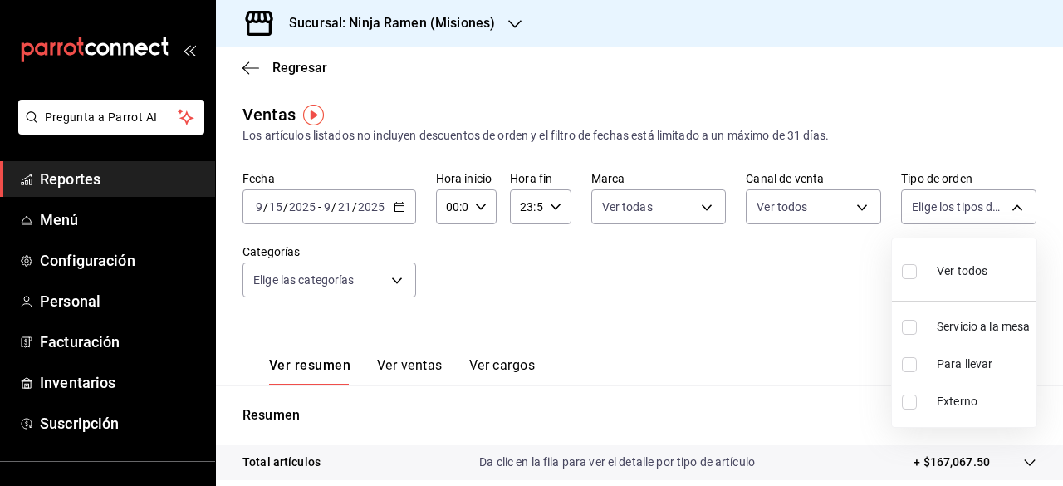
checkbox input "true"
click at [400, 290] on div at bounding box center [531, 243] width 1063 height 486
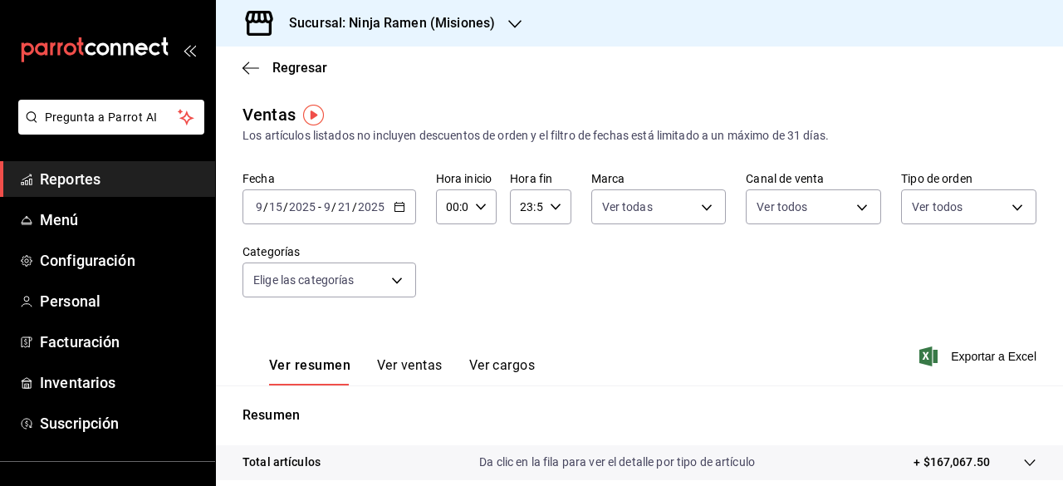
click at [400, 290] on body "Pregunta a Parrot AI Reportes Menú Configuración Personal Facturación Inventari…" at bounding box center [531, 243] width 1063 height 486
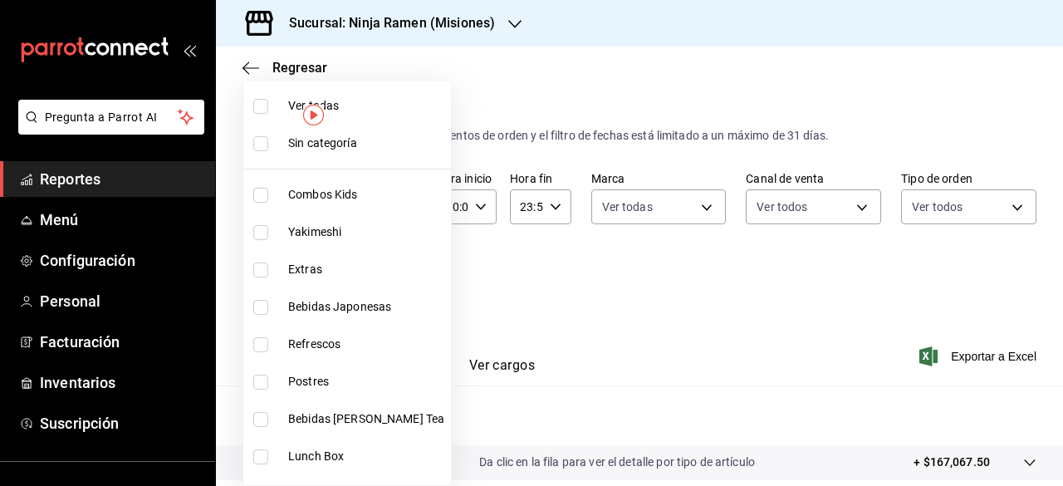
click at [267, 109] on input "checkbox" at bounding box center [260, 106] width 15 height 15
checkbox input "true"
type input "3b15d461-965b-48cf-8e4b-a02dd30a9a01,84f9ac52-40c5-4d88-b5cf-dfb026d8b3df,98272…"
checkbox input "true"
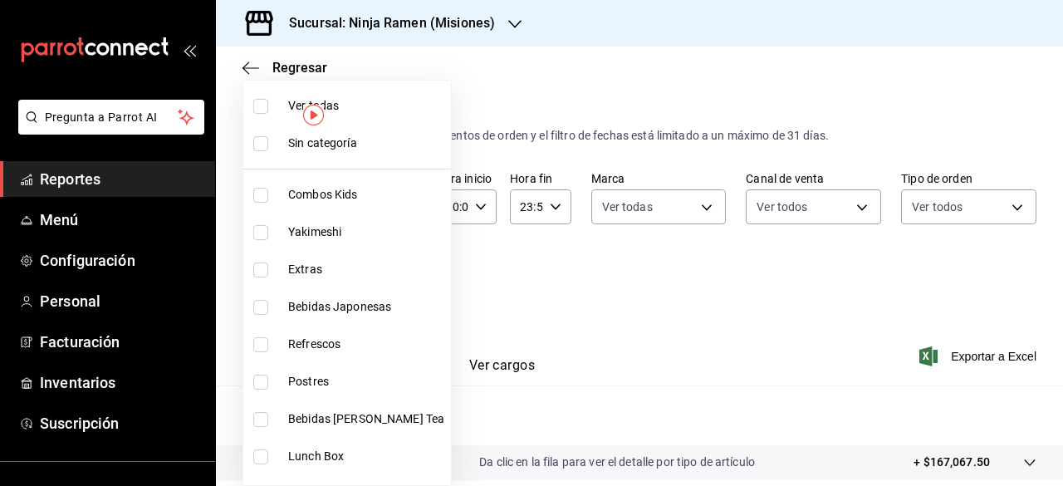
checkbox input "true"
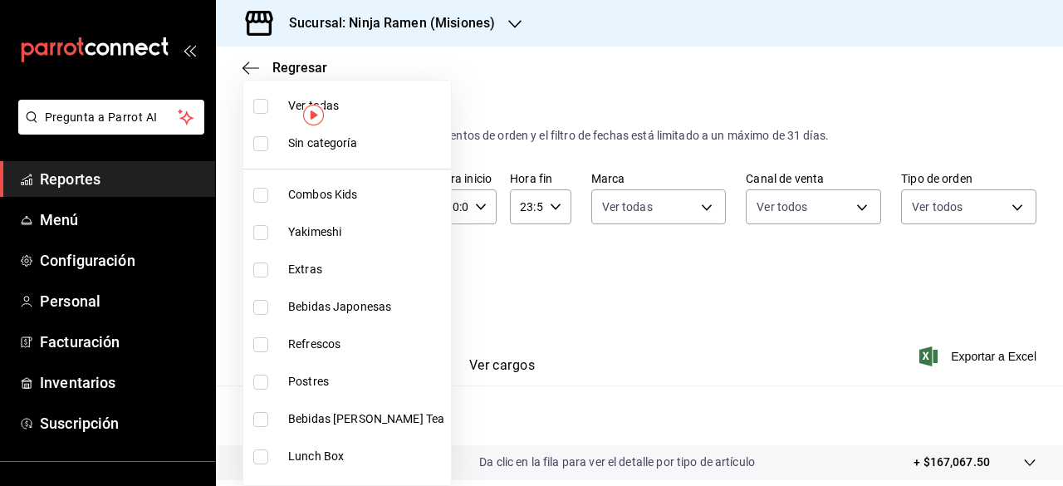
checkbox input "true"
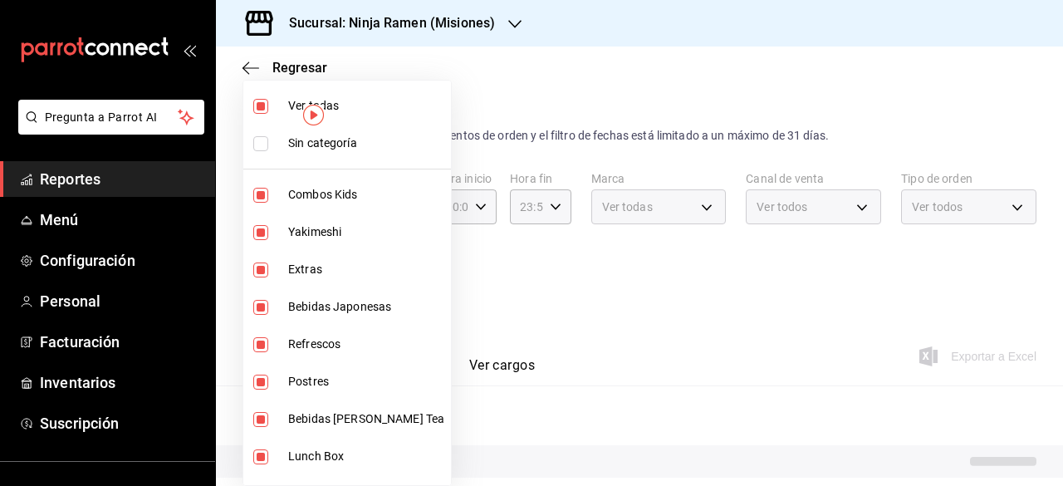
click at [695, 353] on div at bounding box center [531, 243] width 1063 height 486
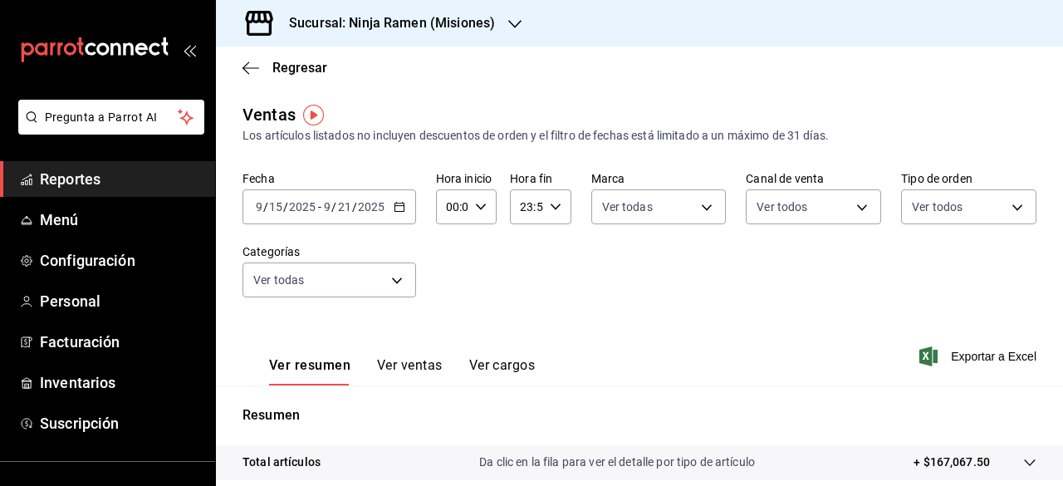
click at [477, 316] on div "Fecha [DATE] [DATE] - [DATE] [DATE] Hora inicio 00:00 Hora inicio Hora fin 23:5…" at bounding box center [639, 244] width 794 height 146
click at [791, 345] on div "Ver resumen Ver ventas Ver cargos Exportar a Excel" at bounding box center [639, 351] width 847 height 68
click at [791, 355] on span "Exportar a Excel" at bounding box center [980, 356] width 114 height 20
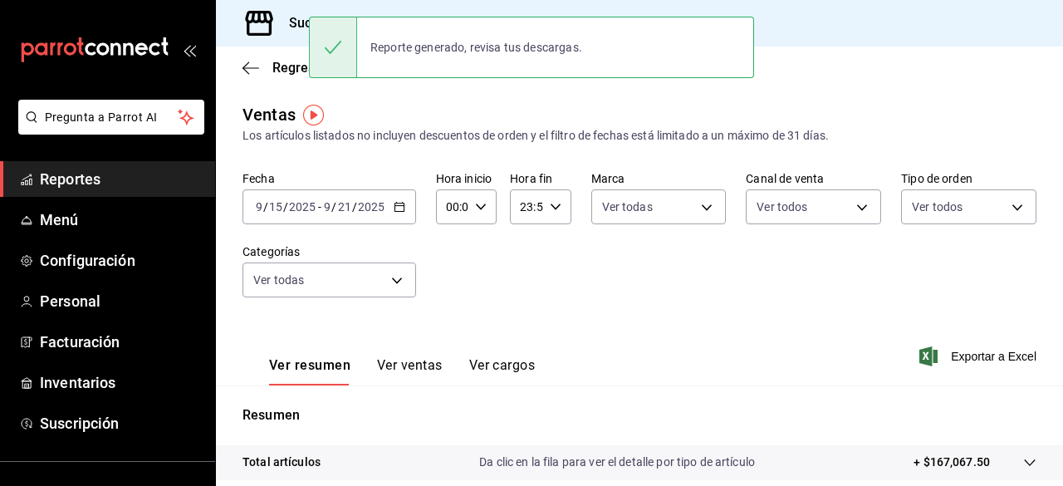
click at [257, 59] on div "Regresar" at bounding box center [639, 68] width 847 height 42
drag, startPoint x: 254, startPoint y: 76, endPoint x: 252, endPoint y: 66, distance: 9.3
click at [252, 66] on div "Regresar" at bounding box center [639, 68] width 847 height 42
click at [252, 66] on icon "button" at bounding box center [250, 68] width 17 height 15
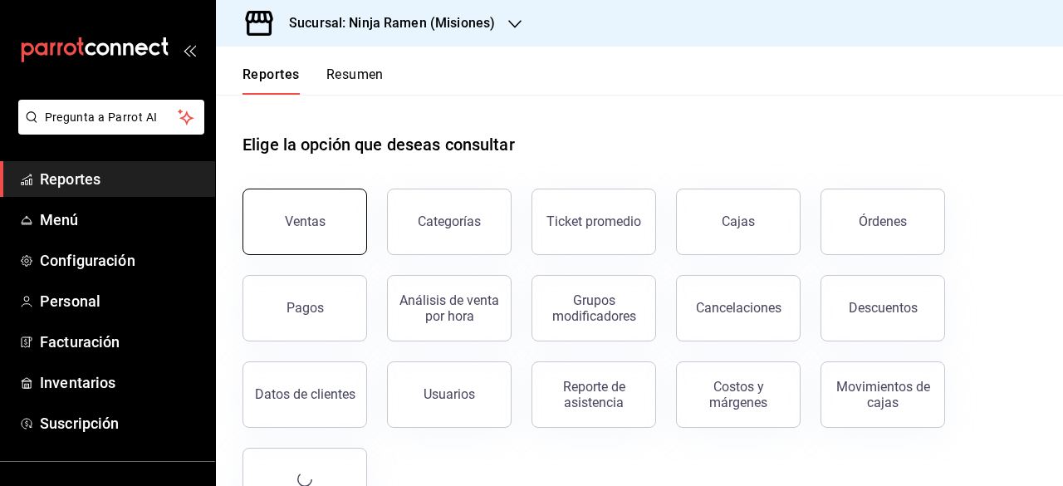
click at [323, 232] on button "Ventas" at bounding box center [304, 222] width 125 height 66
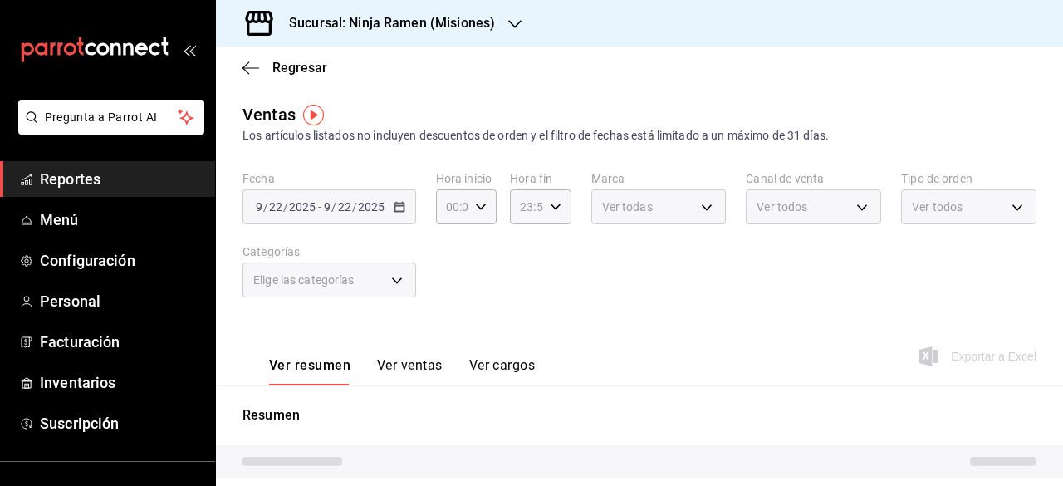
click at [505, 23] on div "Sucursal: Ninja Ramen (Misiones)" at bounding box center [378, 23] width 299 height 47
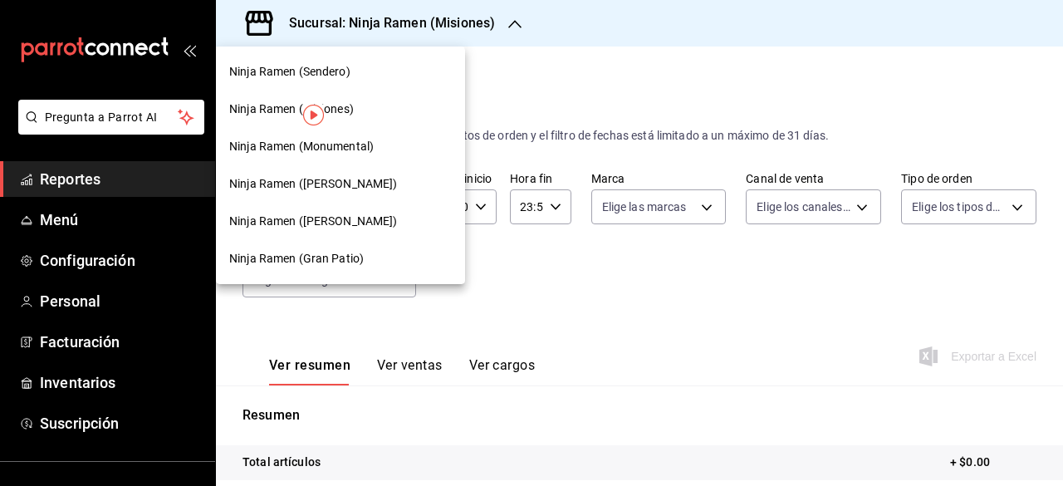
click at [342, 186] on span "Ninja Ramen ([PERSON_NAME])" at bounding box center [313, 183] width 169 height 17
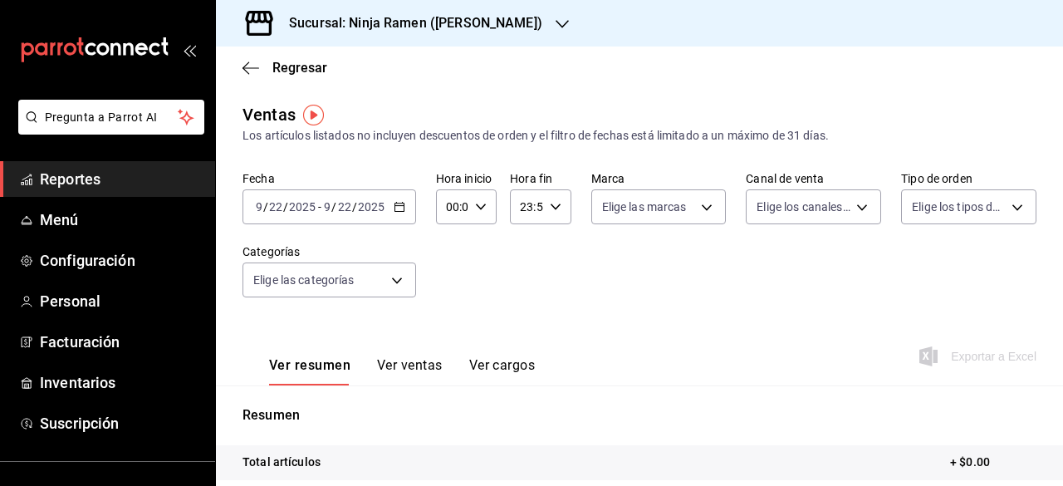
click at [394, 207] on icon "button" at bounding box center [400, 207] width 12 height 12
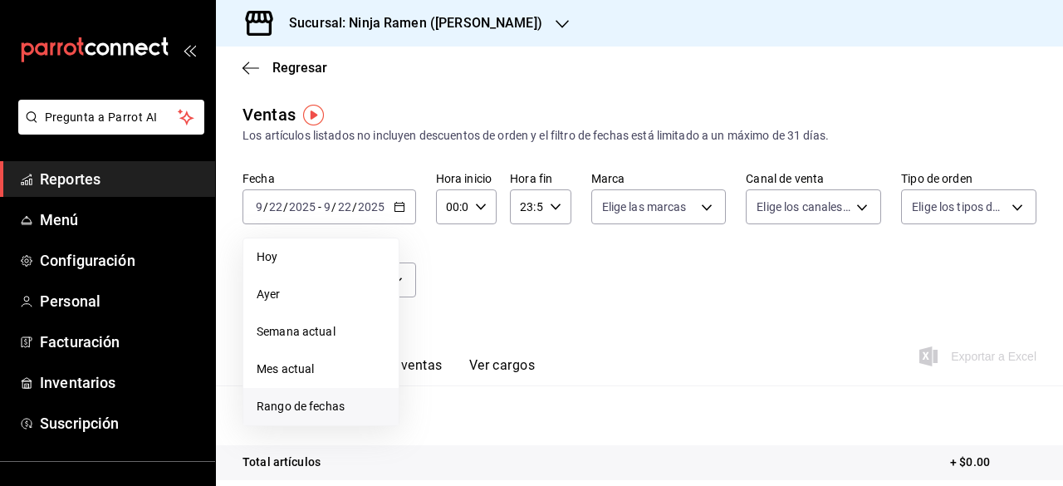
click at [309, 398] on span "Rango de fechas" at bounding box center [321, 406] width 129 height 17
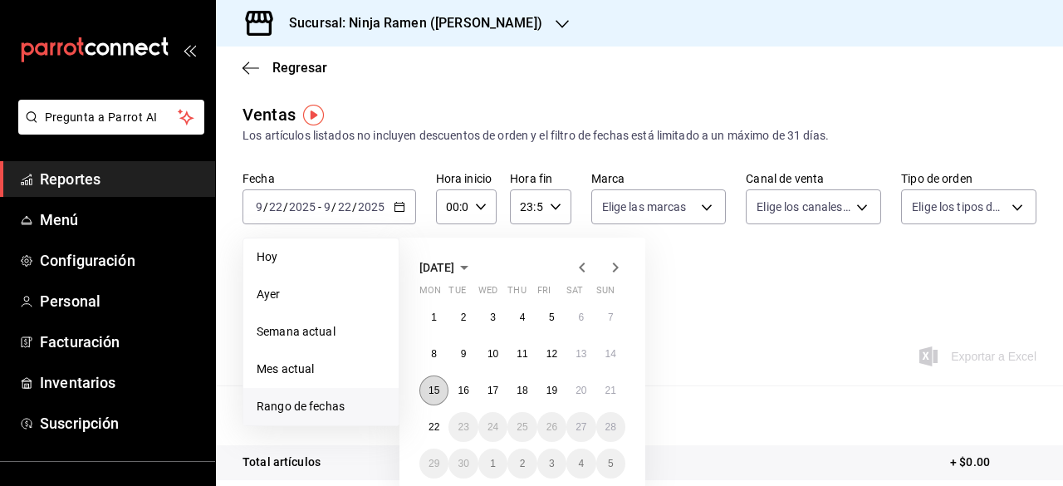
click at [435, 394] on abbr "15" at bounding box center [433, 390] width 11 height 12
click at [598, 391] on button "21" at bounding box center [610, 390] width 29 height 30
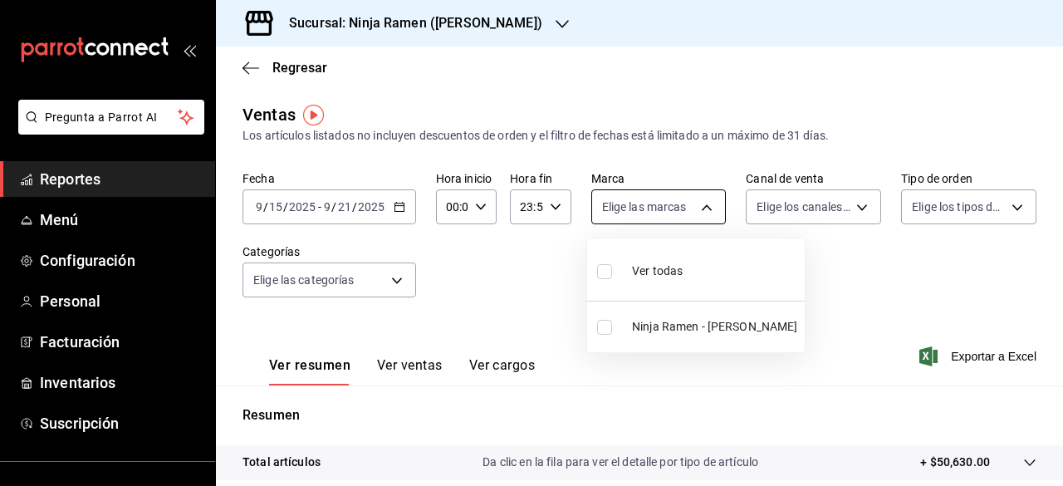
click at [700, 213] on body "Pregunta a Parrot AI Reportes Menú Configuración Personal Facturación Inventari…" at bounding box center [531, 243] width 1063 height 486
click at [634, 322] on span "Ninja Ramen - [PERSON_NAME]" at bounding box center [715, 326] width 166 height 17
type input "3df17b58-6713-4c64-80bc-85e39972cf17"
checkbox input "true"
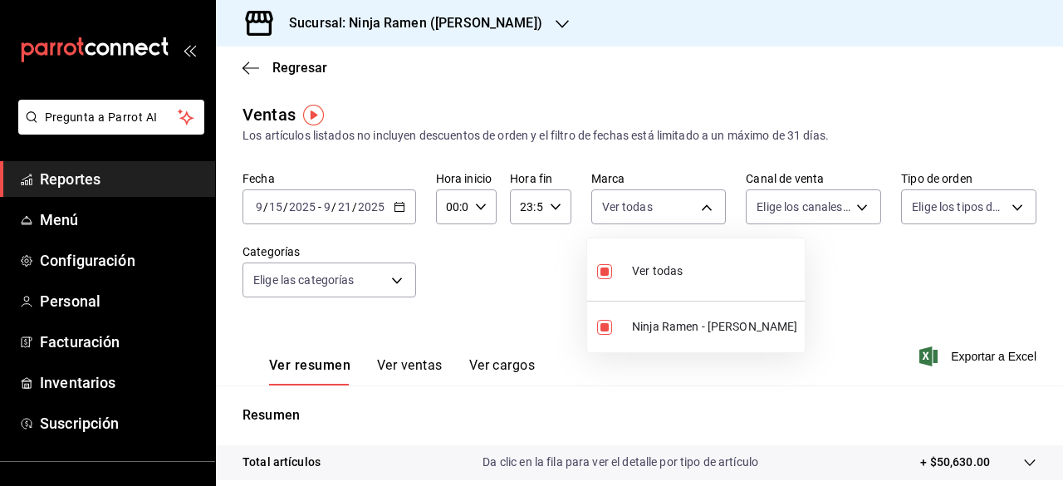
click at [791, 206] on div at bounding box center [531, 243] width 1063 height 486
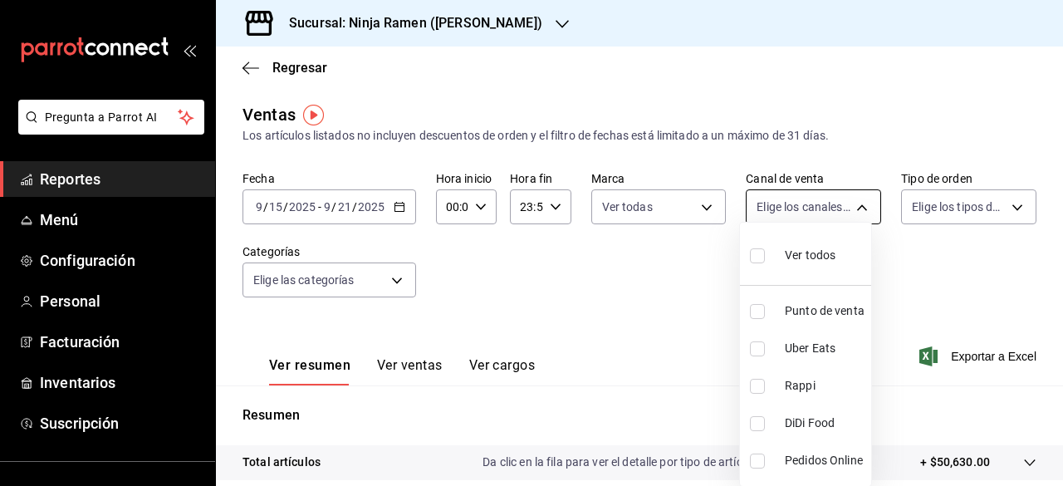
click at [791, 206] on body "Pregunta a Parrot AI Reportes Menú Configuración Personal Facturación Inventari…" at bounding box center [531, 243] width 1063 height 486
click at [791, 253] on span "Ver todos" at bounding box center [810, 255] width 51 height 17
type input "PARROT,UBER_EATS,RAPPI,DIDI_FOOD,ONLINE"
checkbox input "true"
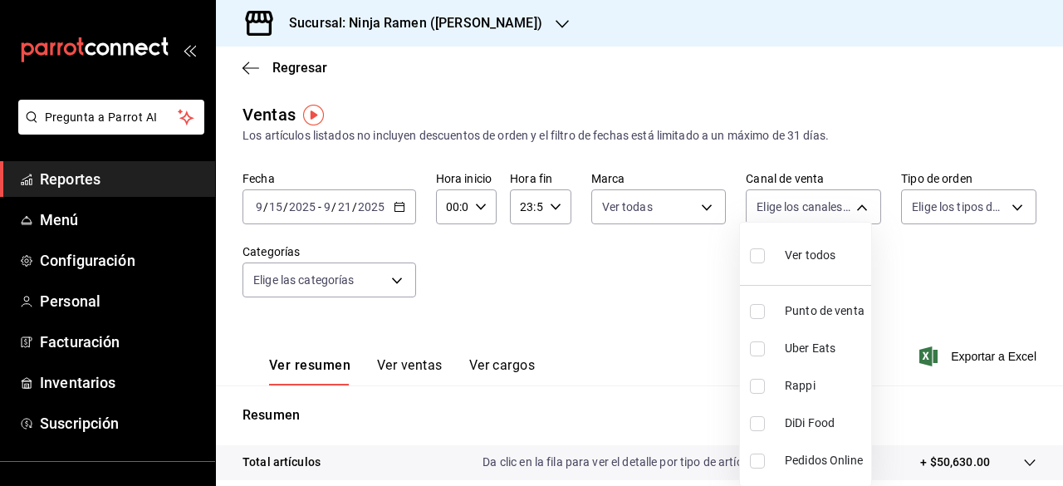
checkbox input "true"
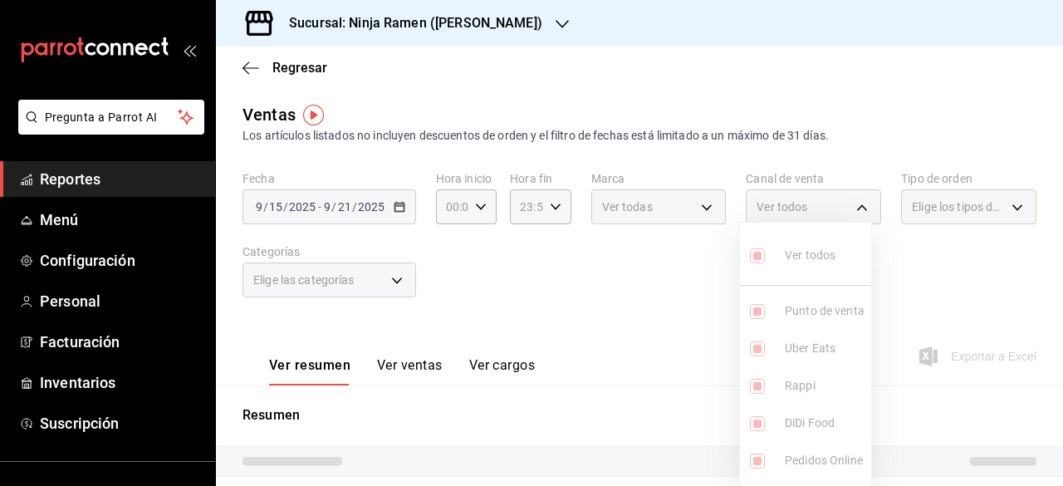
click at [791, 253] on ul "Ver todos Punto de venta Uber Eats Rappi DiDi Food Pedidos Online" at bounding box center [805, 354] width 131 height 263
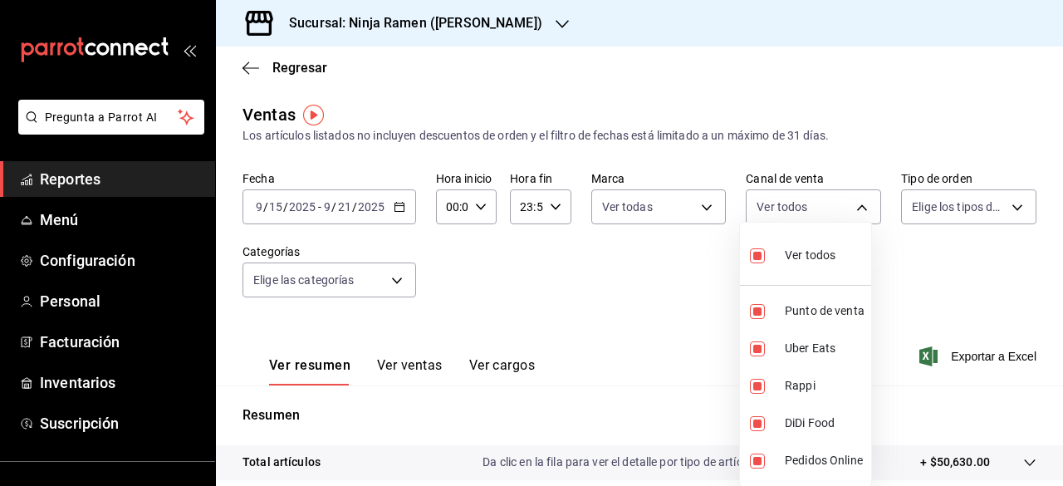
click at [791, 203] on div at bounding box center [531, 243] width 1063 height 486
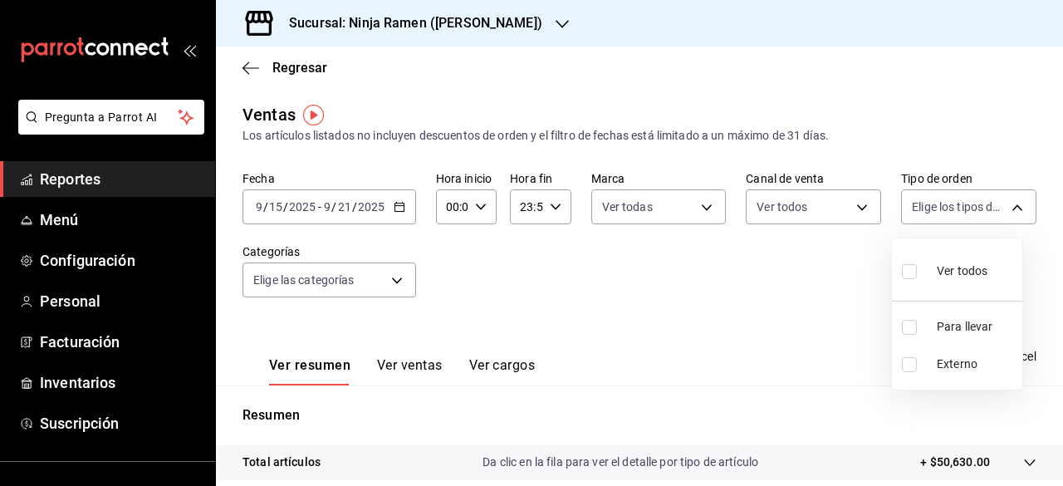
click at [791, 203] on body "Pregunta a Parrot AI Reportes Menú Configuración Personal Facturación Inventari…" at bounding box center [531, 243] width 1063 height 486
click at [791, 265] on div "Ver todos" at bounding box center [945, 270] width 86 height 36
type input "b9918796-0f91-4795-8d12-5ea93bc64686,EXTERNAL"
checkbox input "true"
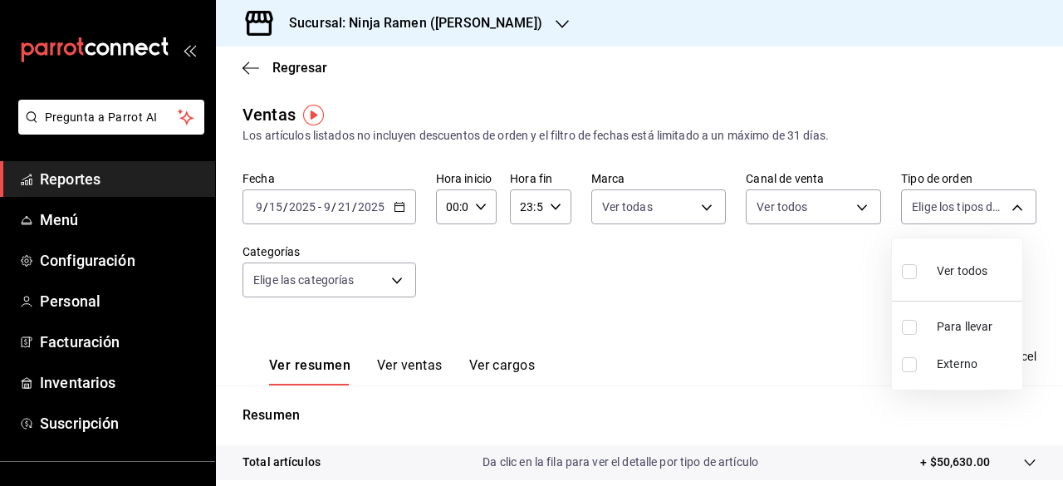
checkbox input "true"
click at [395, 278] on div at bounding box center [531, 243] width 1063 height 486
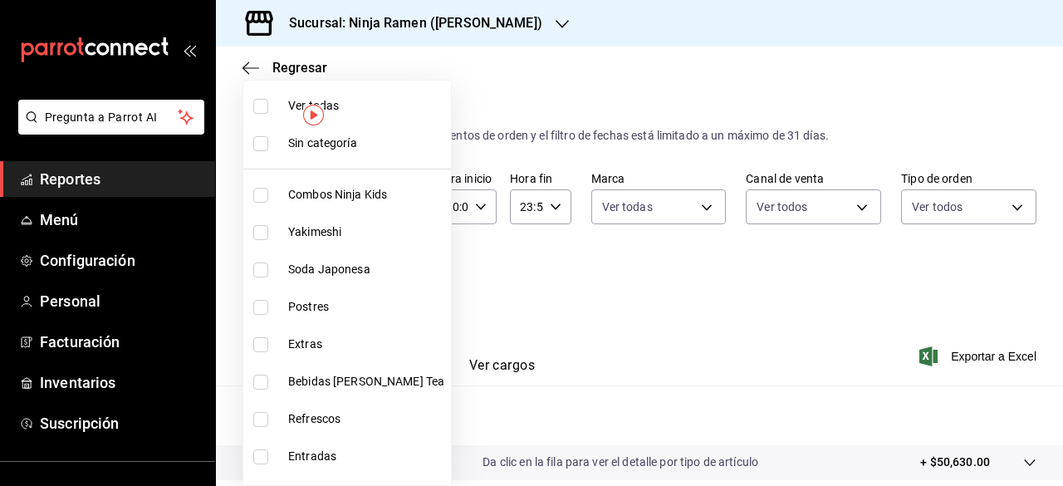
click at [395, 278] on body "Pregunta a Parrot AI Reportes Menú Configuración Personal Facturación Inventari…" at bounding box center [531, 243] width 1063 height 486
click at [273, 102] on label at bounding box center [264, 106] width 22 height 15
click at [268, 102] on input "checkbox" at bounding box center [260, 106] width 15 height 15
checkbox input "false"
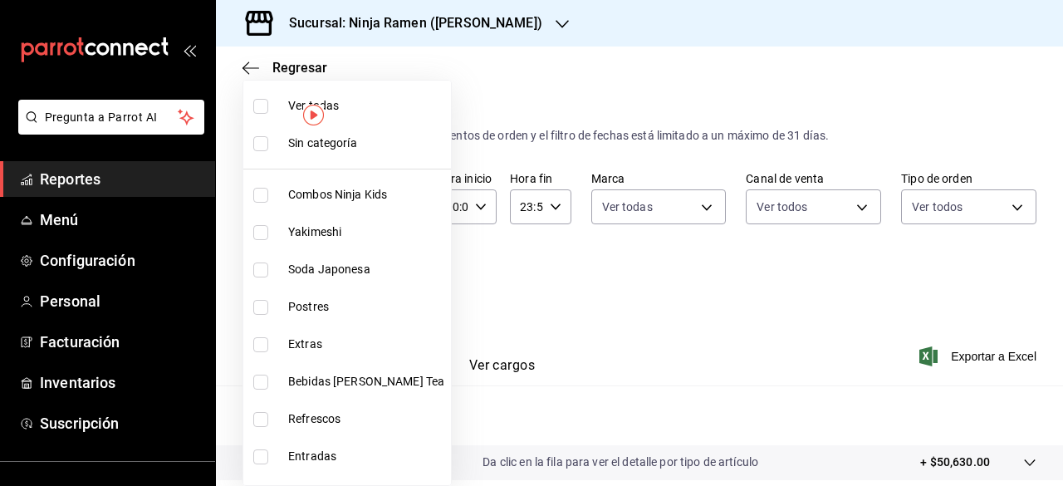
checkbox input "false"
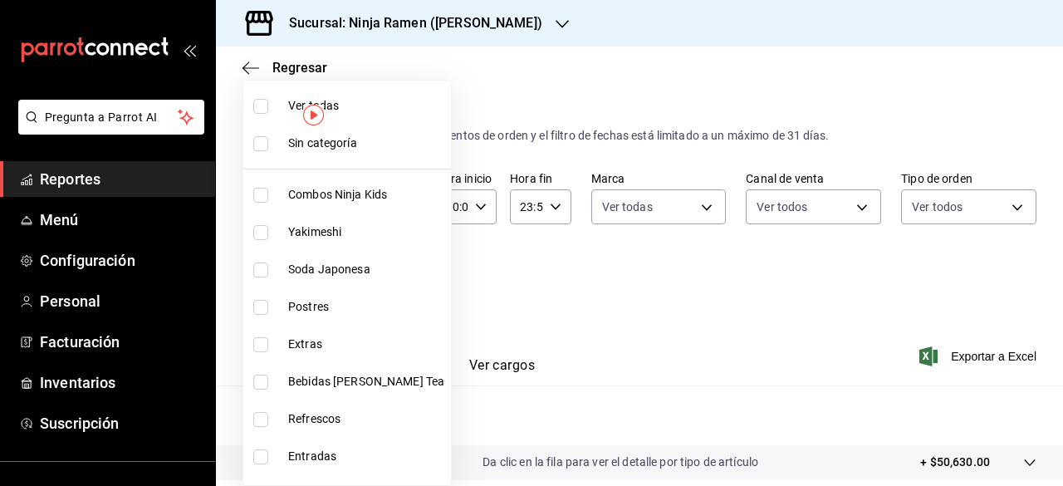
checkbox input "false"
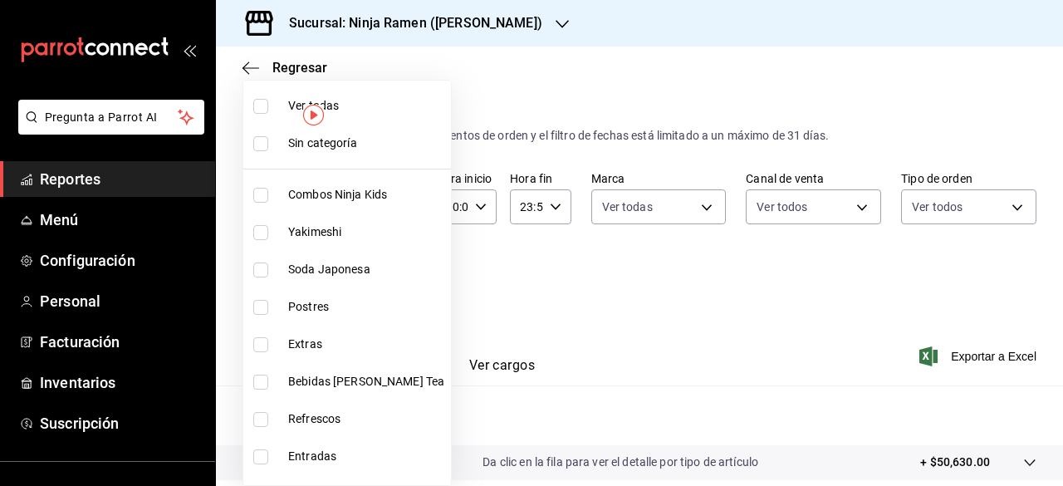
checkbox input "false"
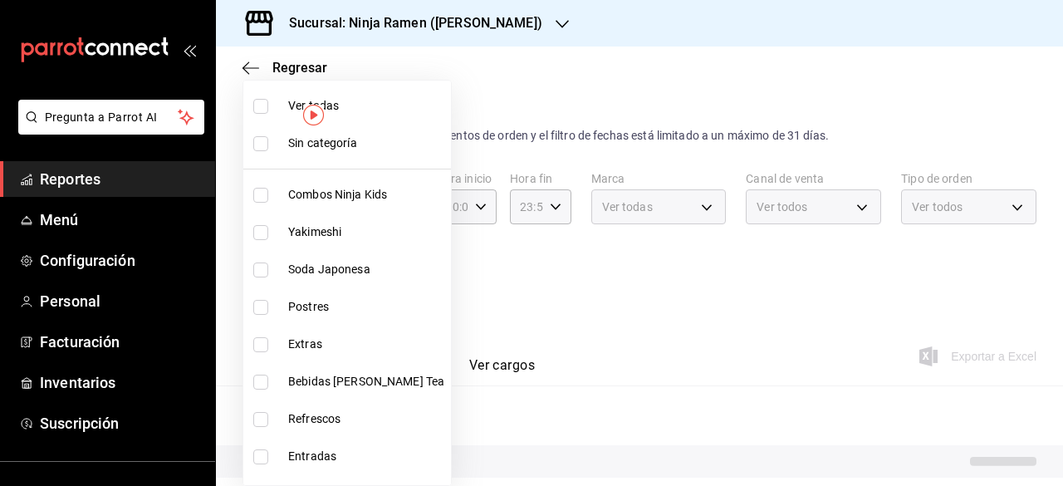
click at [265, 103] on input "checkbox" at bounding box center [260, 106] width 15 height 15
checkbox input "true"
type input "0bc95110-5d00-47be-8bdf-92f3f9ed8dae,e782c7ff-71d0-48c5-afb8-085fb3dd265a,d06bc…"
checkbox input "true"
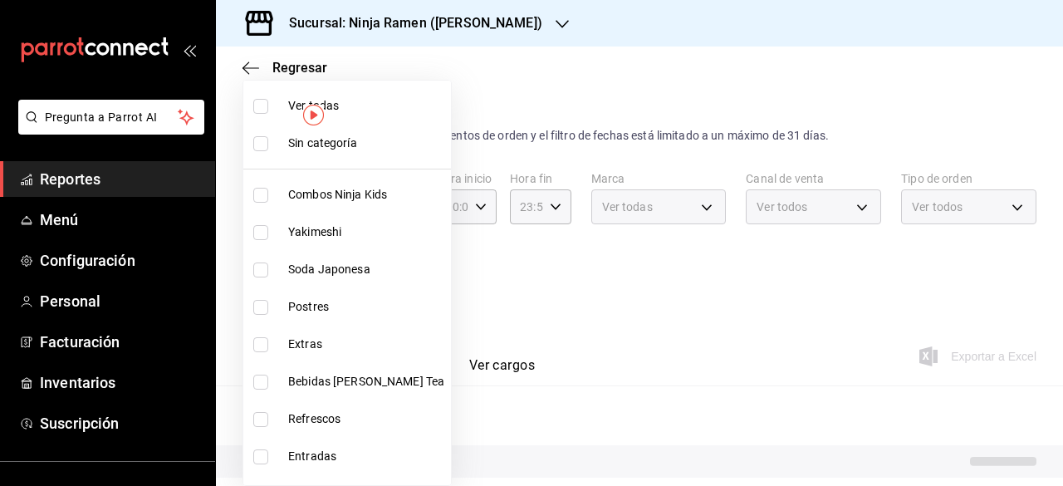
checkbox input "true"
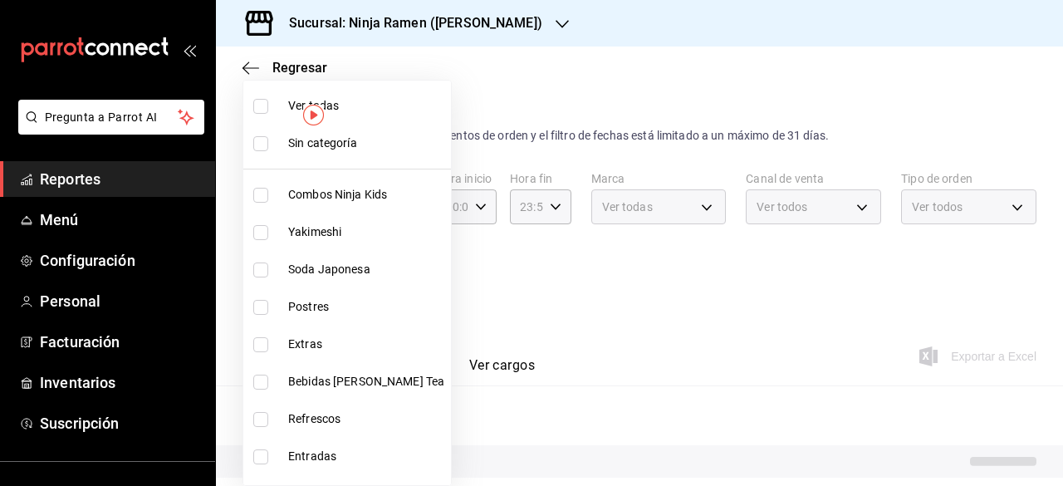
checkbox input "true"
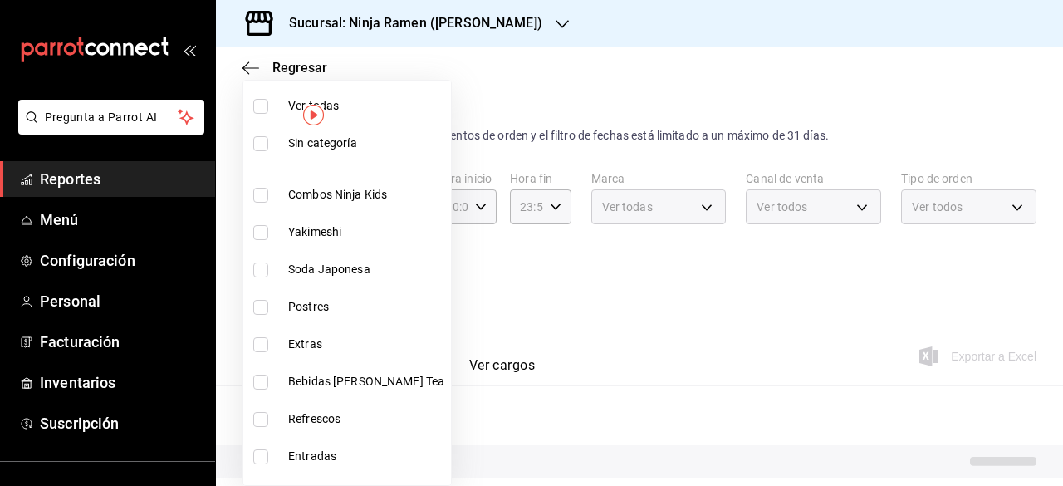
checkbox input "true"
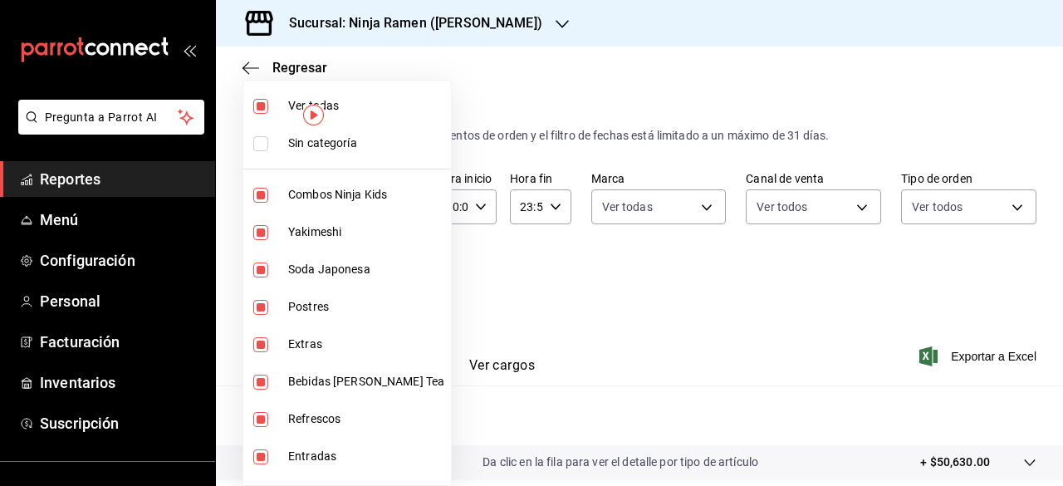
drag, startPoint x: 1061, startPoint y: 255, endPoint x: 1056, endPoint y: 275, distance: 20.5
click at [791, 275] on div at bounding box center [531, 243] width 1063 height 486
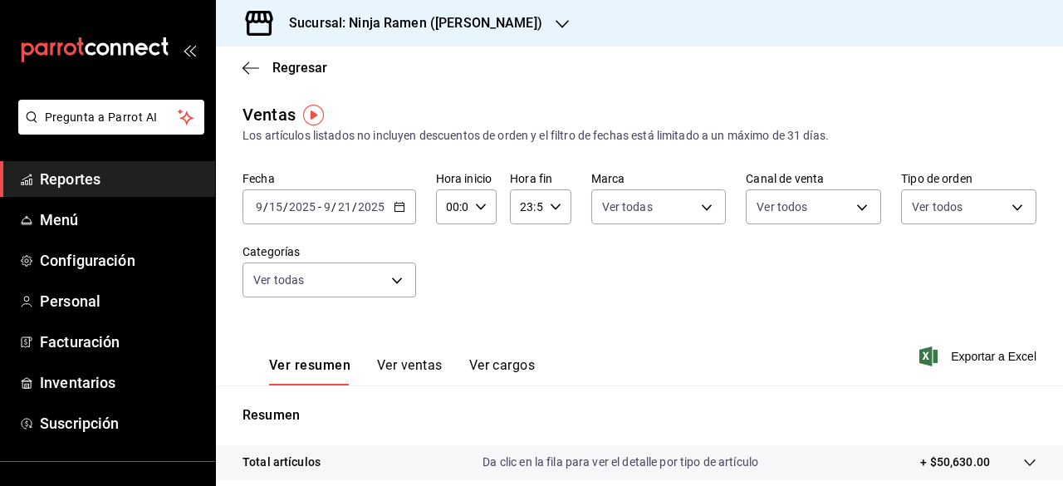
click at [791, 368] on div "Ver resumen Ver ventas Ver cargos Exportar a Excel" at bounding box center [639, 351] width 847 height 68
click at [791, 358] on span "Exportar a Excel" at bounding box center [980, 356] width 114 height 20
drag, startPoint x: 518, startPoint y: 44, endPoint x: 510, endPoint y: 25, distance: 20.8
click at [510, 25] on div "Sucursal: Ninja Ramen ([PERSON_NAME])" at bounding box center [402, 23] width 346 height 47
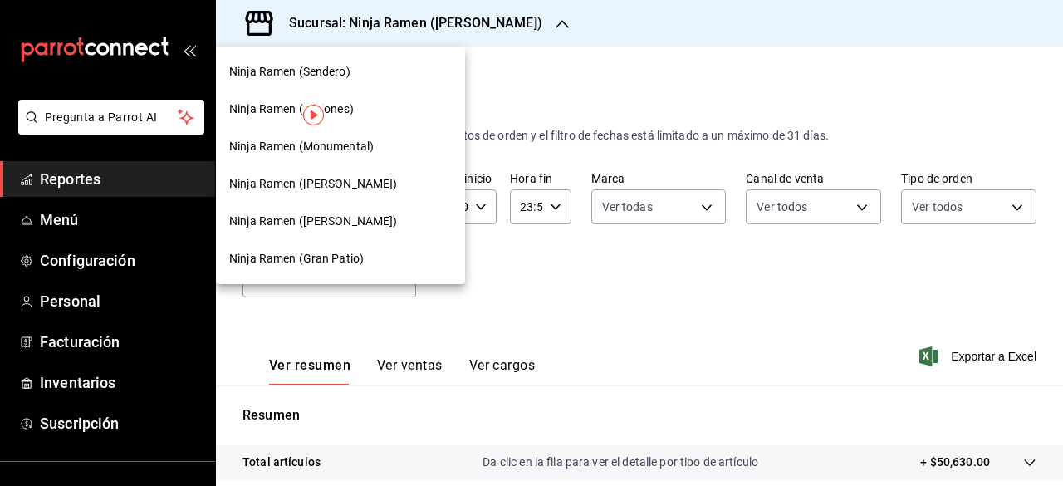
click at [510, 25] on div at bounding box center [531, 243] width 1063 height 486
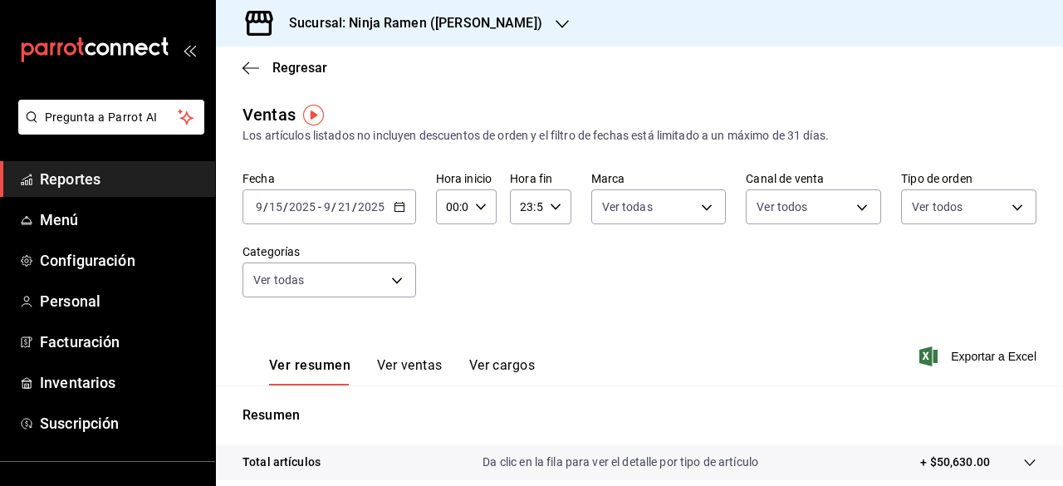
click at [556, 27] on icon "button" at bounding box center [562, 23] width 13 height 13
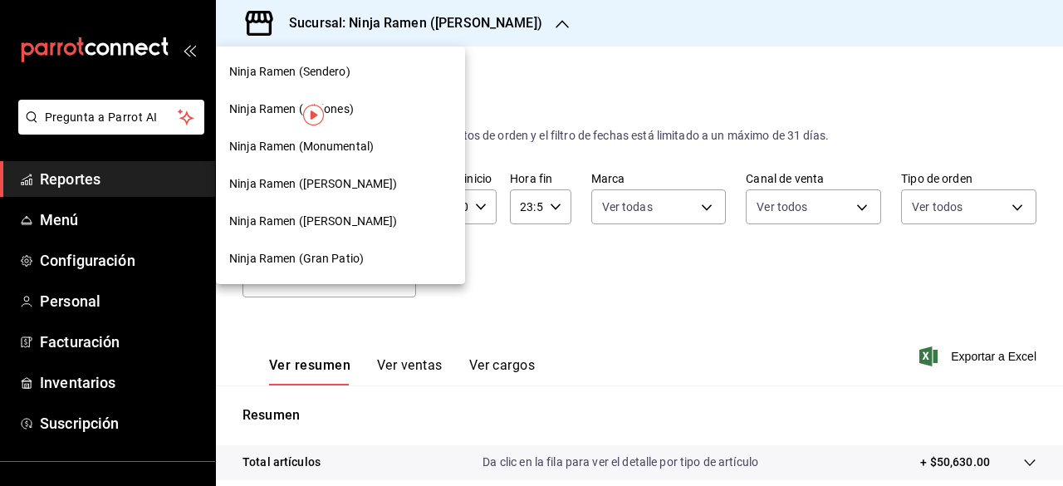
click at [375, 140] on div "Ninja Ramen (Monumental)" at bounding box center [340, 146] width 223 height 17
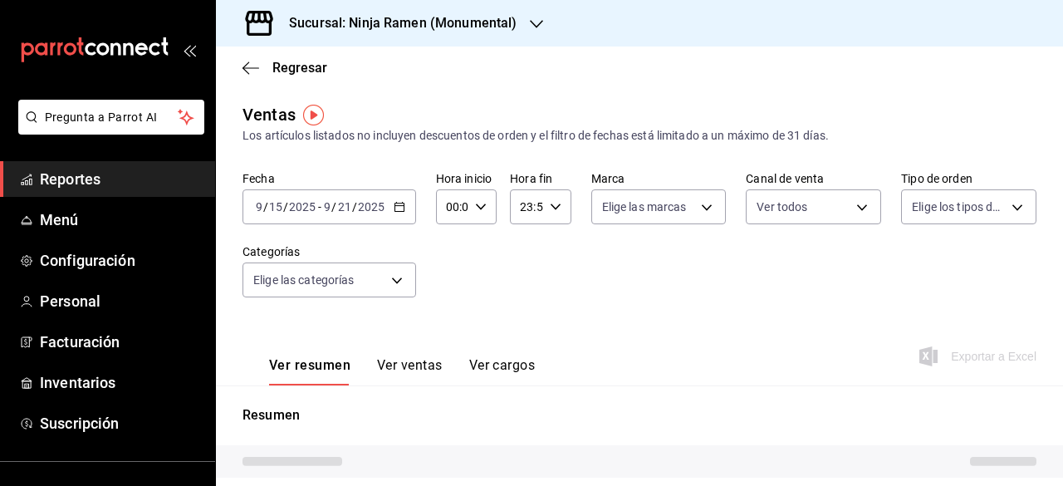
type input "PARROT,UBER_EATS,RAPPI,DIDI_FOOD,ONLINE"
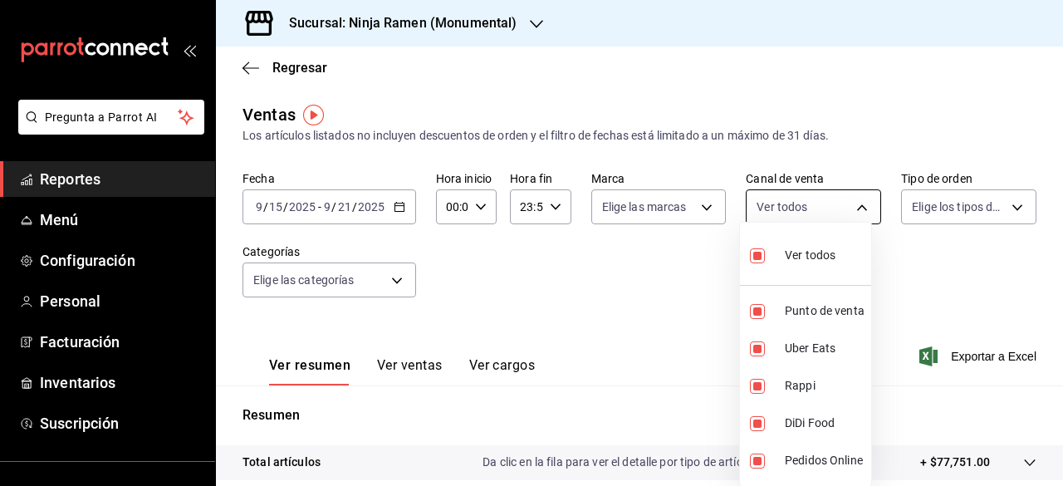
click at [791, 210] on body "Pregunta a Parrot AI Reportes Menú Configuración Personal Facturación Inventari…" at bounding box center [531, 243] width 1063 height 486
click at [791, 210] on div at bounding box center [531, 243] width 1063 height 486
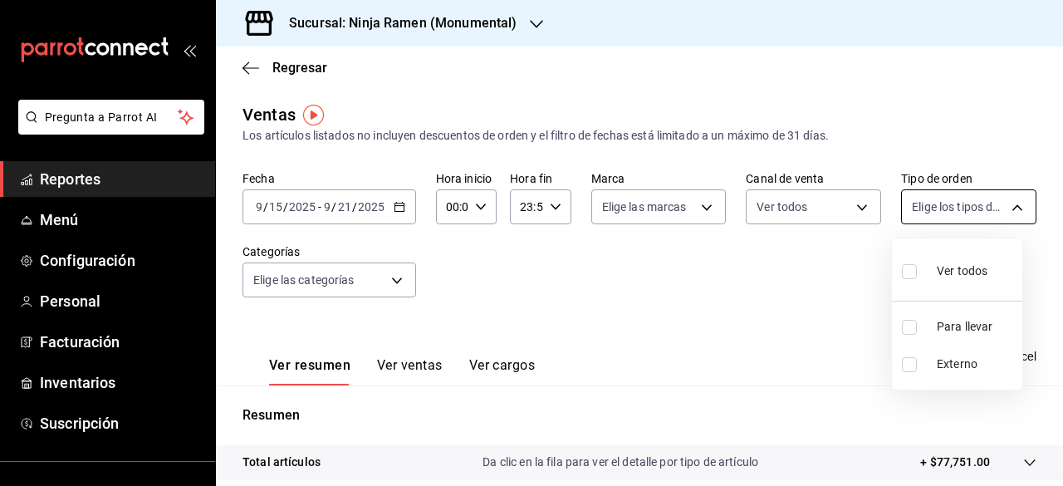
click at [791, 210] on body "Pregunta a Parrot AI Reportes Menú Configuración Personal Facturación Inventari…" at bounding box center [531, 243] width 1063 height 486
click at [791, 278] on div "Ver todos" at bounding box center [945, 270] width 86 height 36
type input "c5584e82-2119-4f35-9344-5ee2564899ab,EXTERNAL"
checkbox input "true"
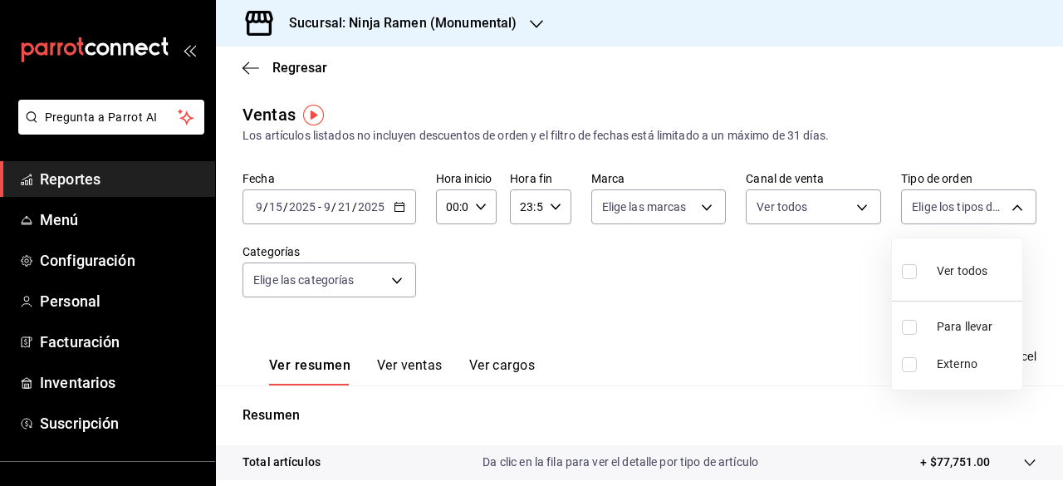
checkbox input "true"
click at [400, 287] on div at bounding box center [531, 243] width 1063 height 486
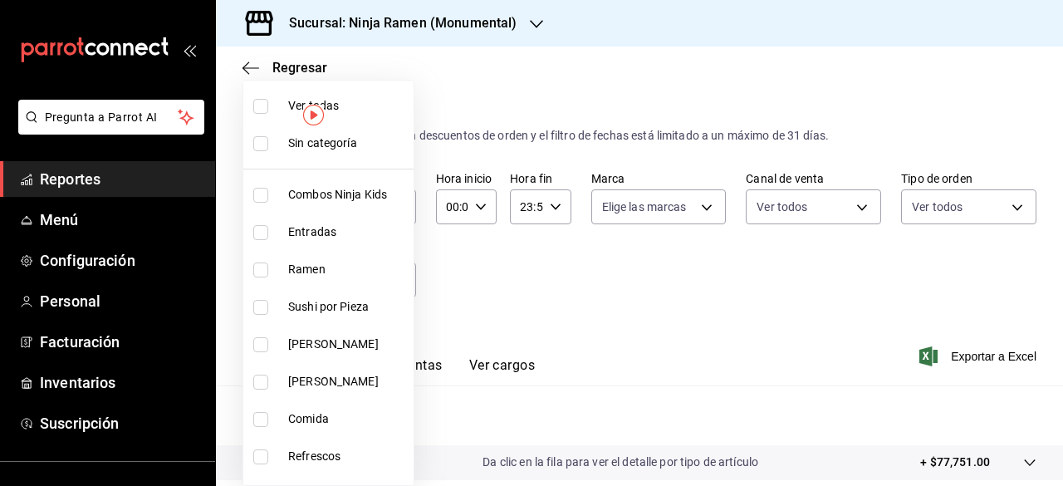
click at [390, 277] on body "Pregunta a Parrot AI Reportes Menú Configuración Personal Facturación Inventari…" at bounding box center [531, 243] width 1063 height 486
click at [257, 108] on input "checkbox" at bounding box center [260, 106] width 15 height 15
checkbox input "true"
type input "d11c7596-842f-4bf2-b38a-6a7025a79a59,36dc590a-87e6-46de-85a6-f6ec2e0dcf52,a5095…"
checkbox input "true"
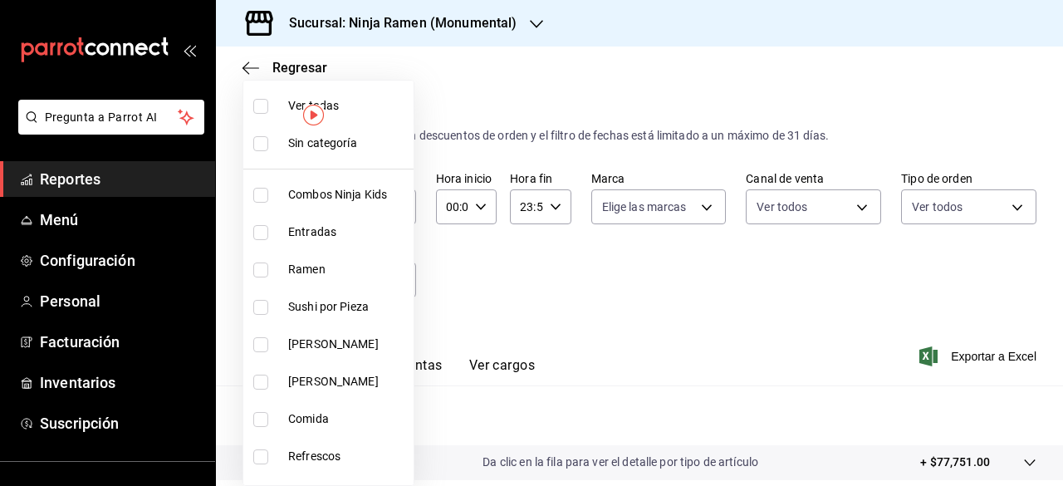
checkbox input "true"
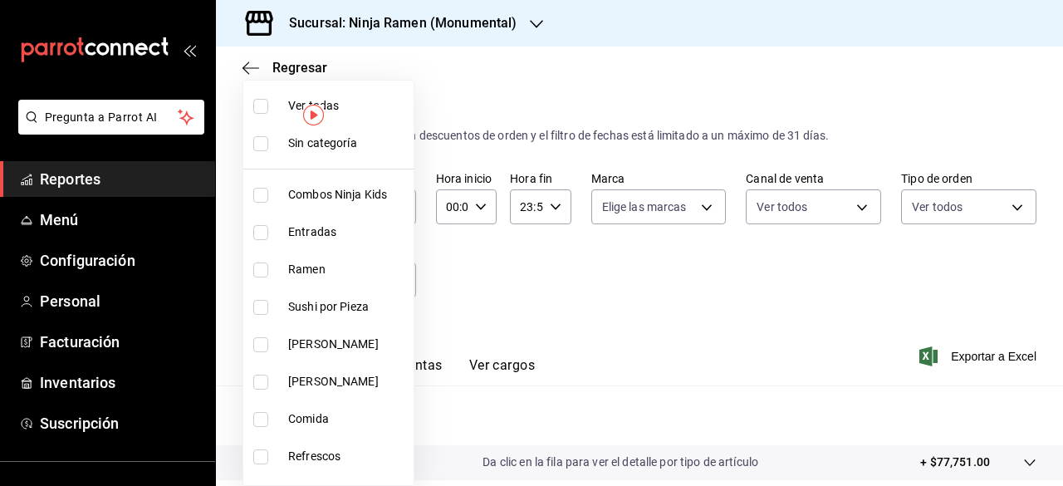
checkbox input "true"
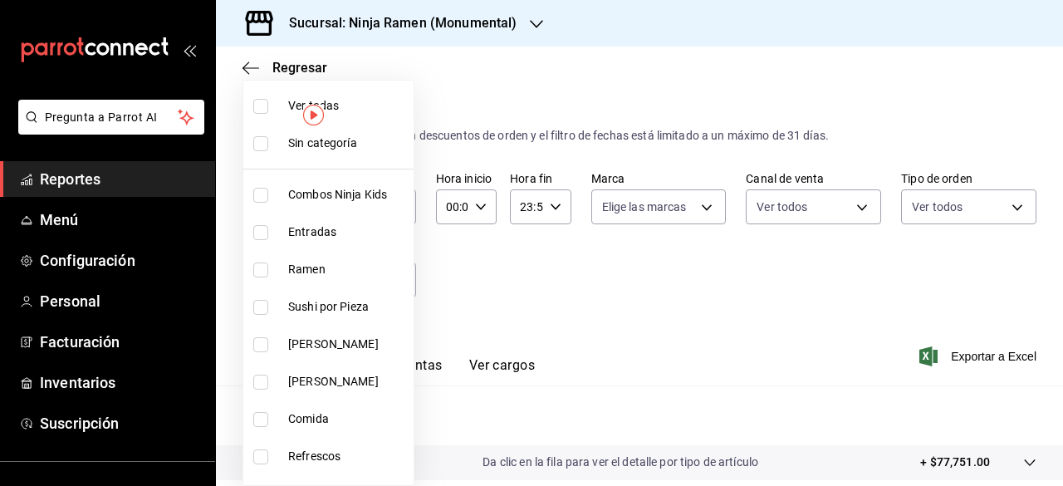
checkbox input "true"
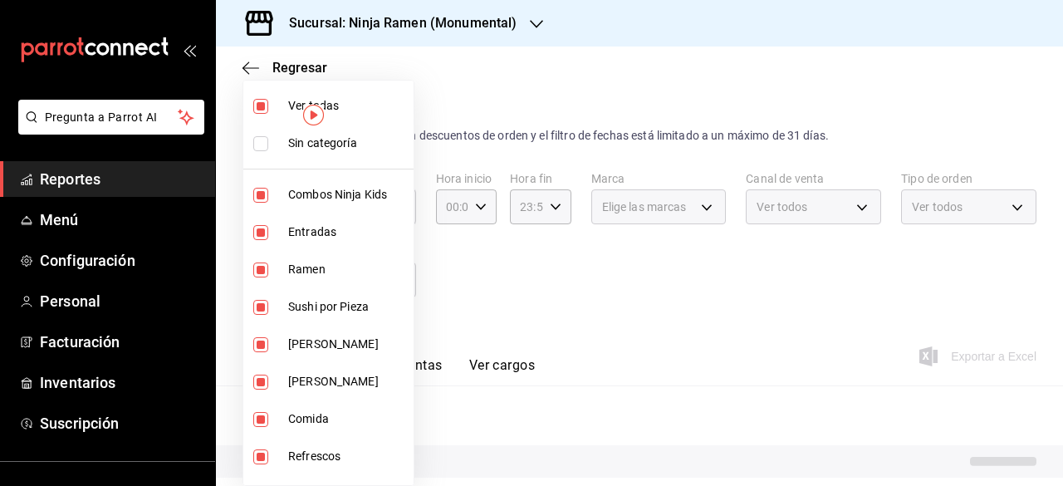
click at [621, 308] on div at bounding box center [531, 243] width 1063 height 486
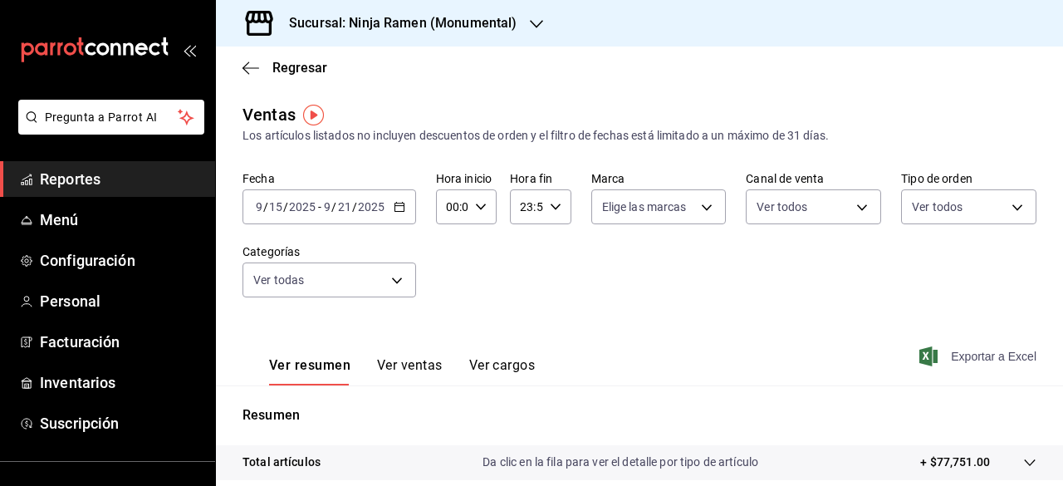
click at [791, 359] on span "Exportar a Excel" at bounding box center [980, 356] width 114 height 20
